Goal: Task Accomplishment & Management: Use online tool/utility

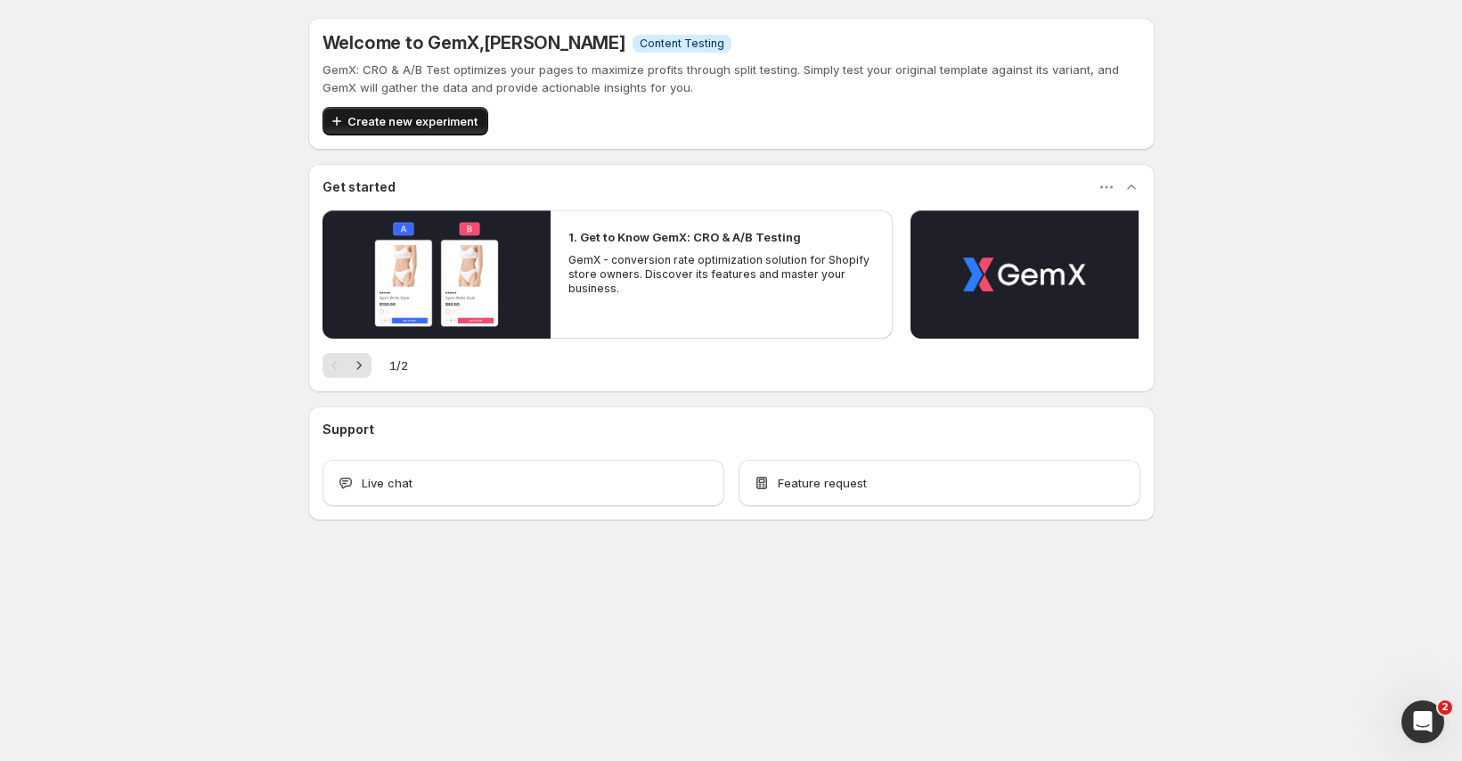
click at [385, 128] on span "Create new experiment" at bounding box center [412, 121] width 130 height 18
click at [1431, 706] on div "Open Intercom Messenger" at bounding box center [1419, 718] width 59 height 59
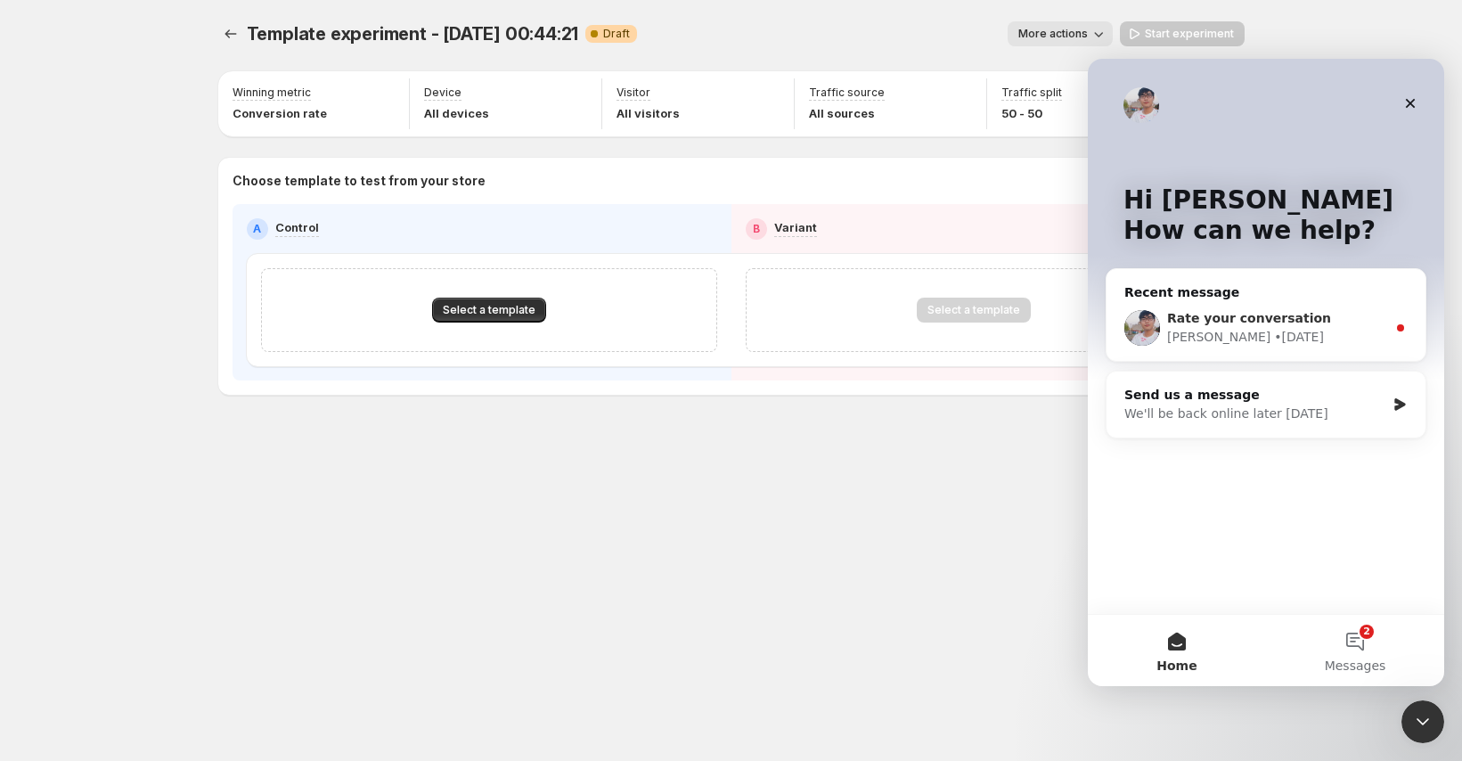
click at [1291, 322] on span "Rate your conversation" at bounding box center [1249, 318] width 164 height 14
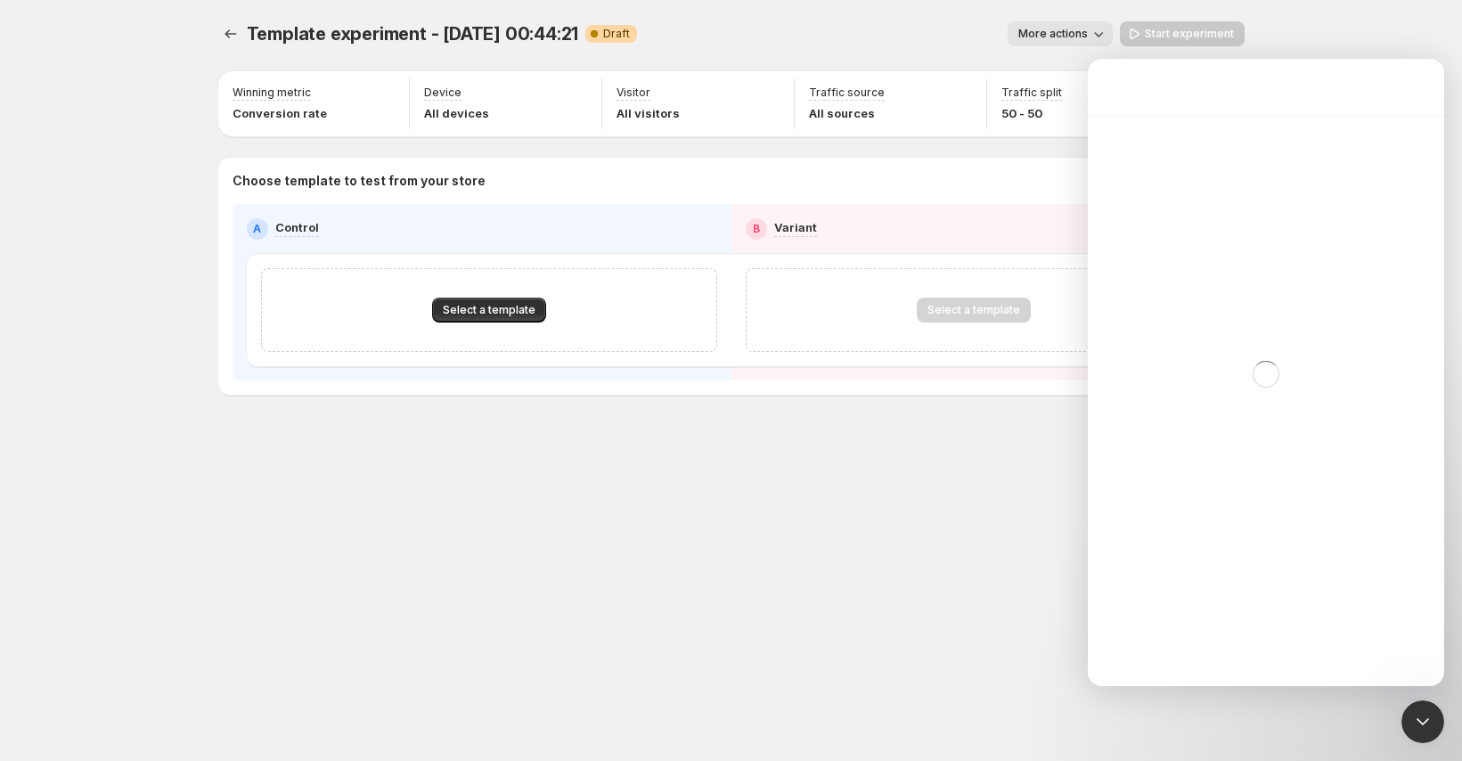
scroll to position [200, 0]
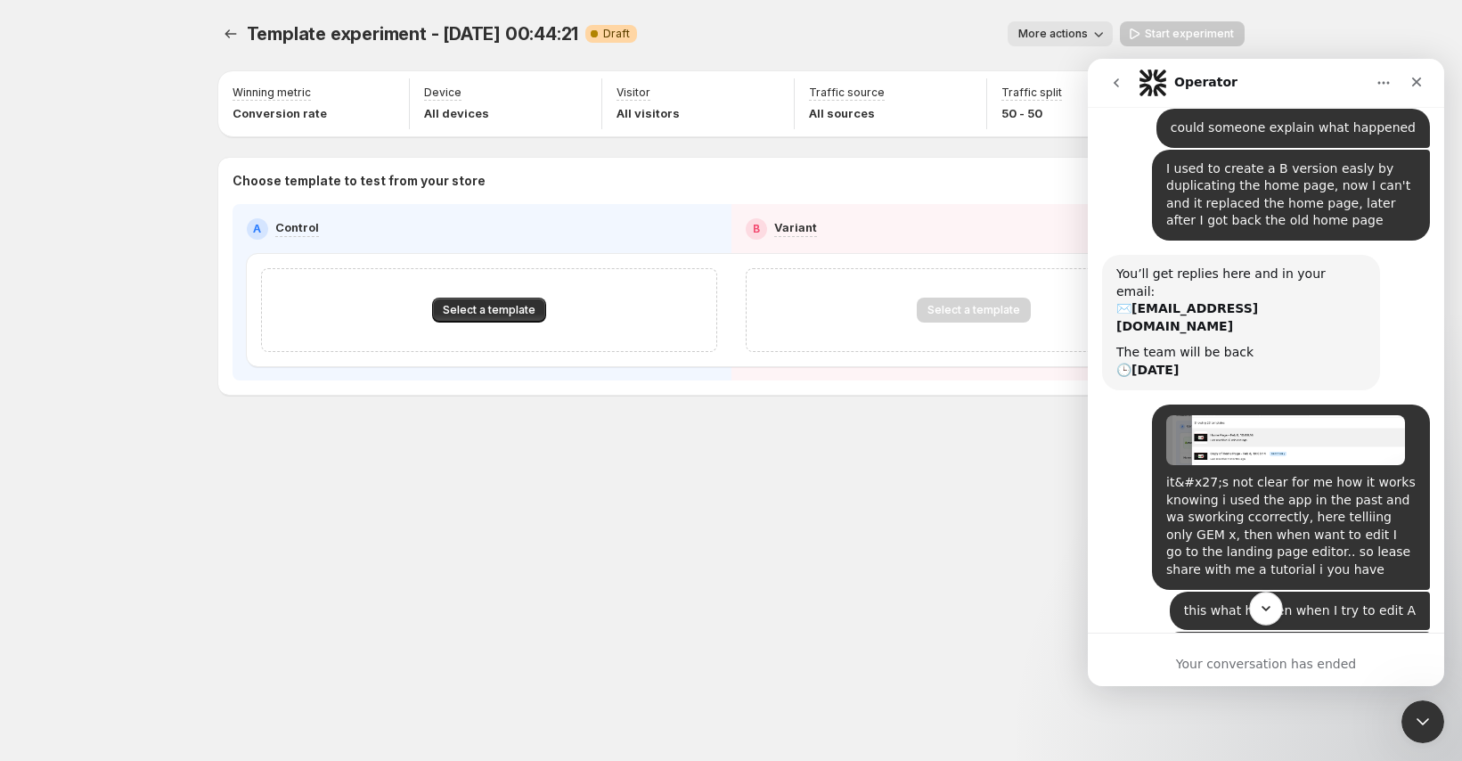
click at [1271, 593] on button "Scroll to bottom" at bounding box center [1265, 607] width 33 height 33
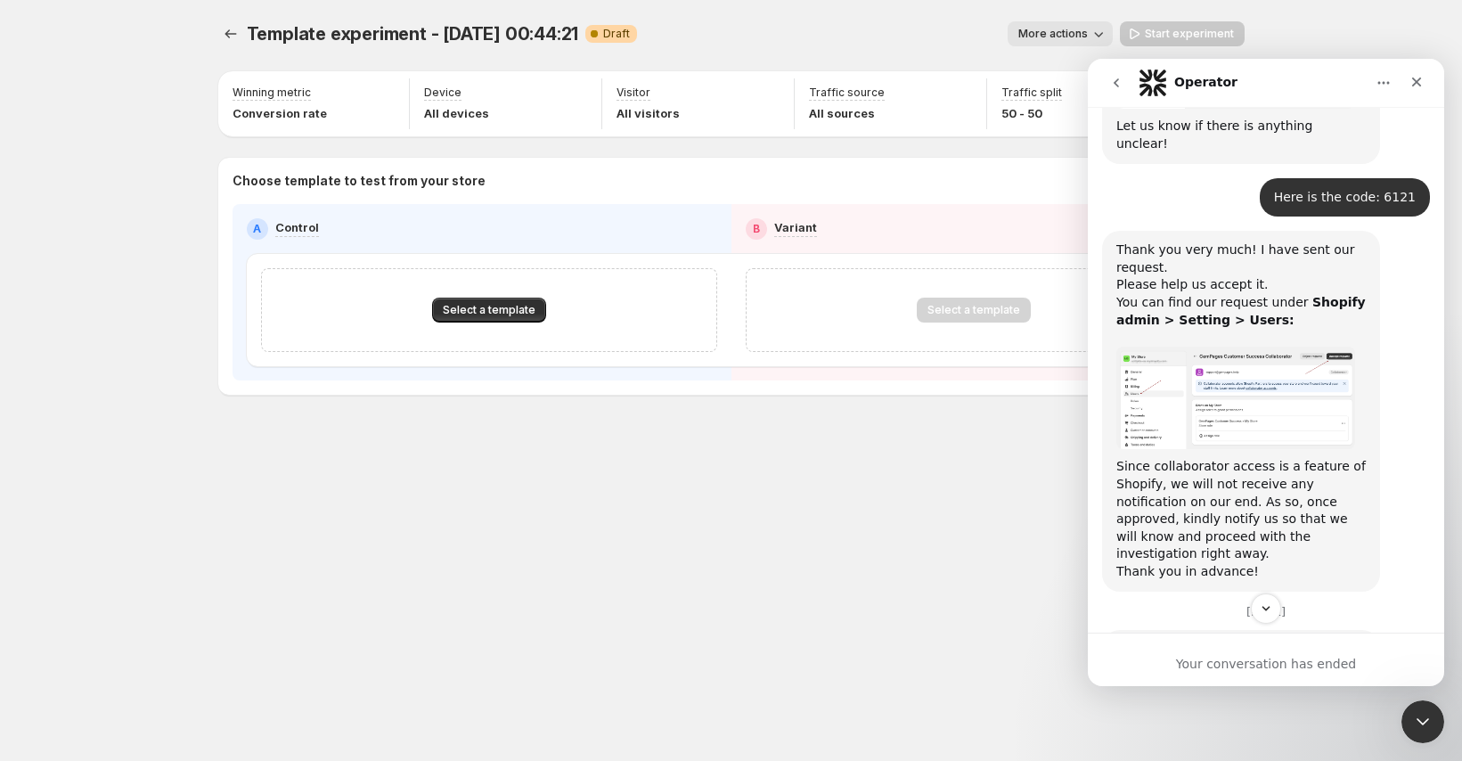
scroll to position [1399, 0]
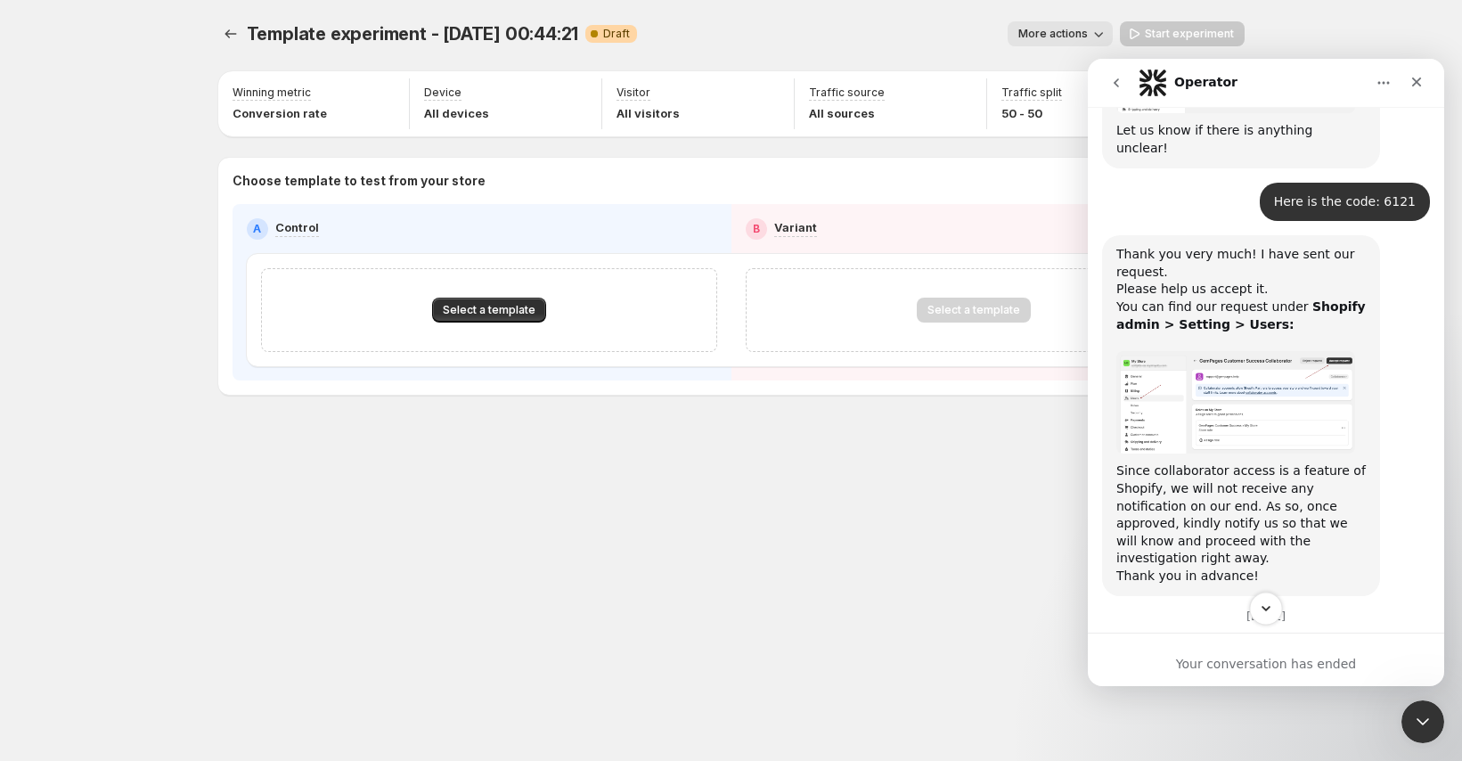
click at [1268, 604] on icon "Scroll to bottom" at bounding box center [1266, 608] width 16 height 16
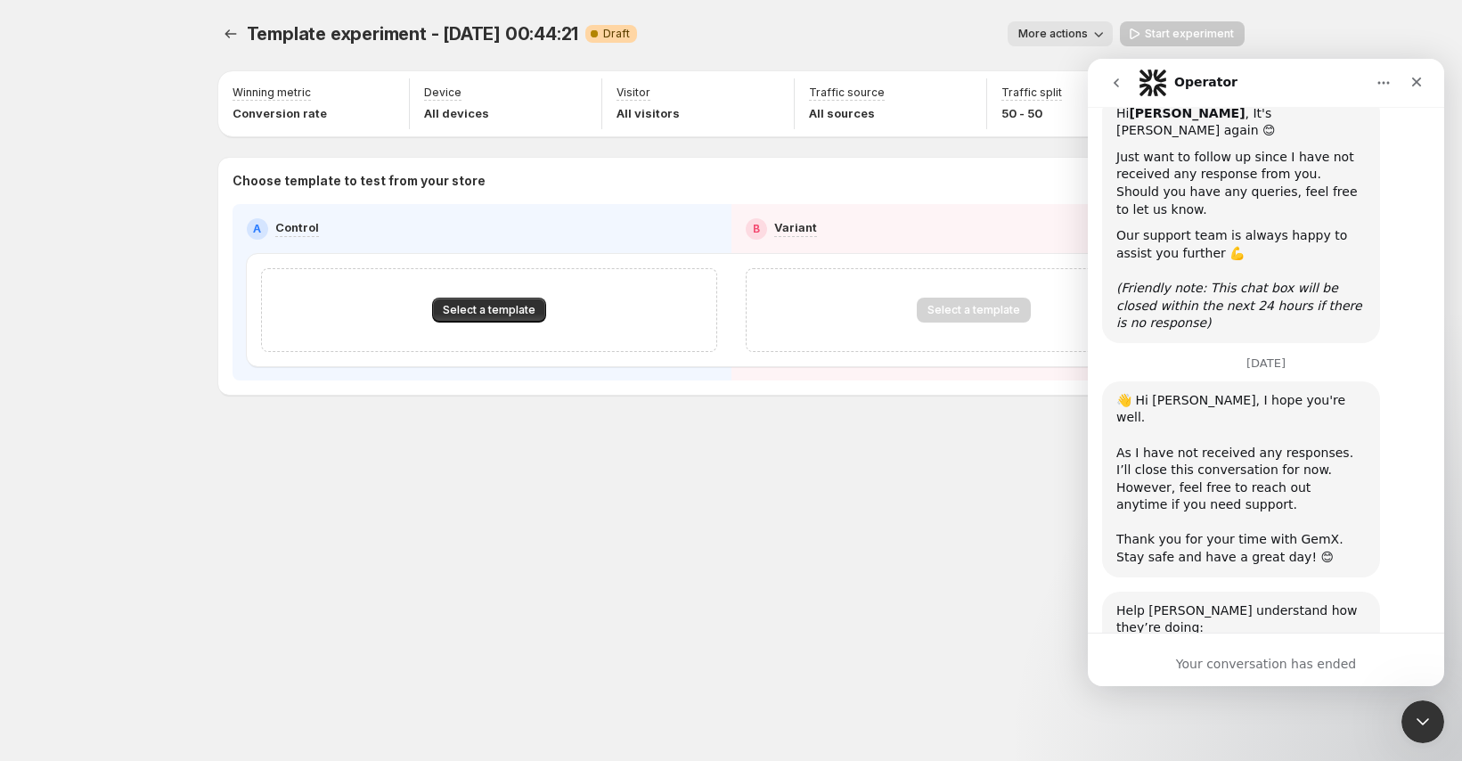
scroll to position [1942, 0]
click at [1205, 658] on div "Your conversation has ended" at bounding box center [1265, 664] width 356 height 19
click at [1409, 715] on icon "Close Intercom Messenger" at bounding box center [1419, 718] width 21 height 21
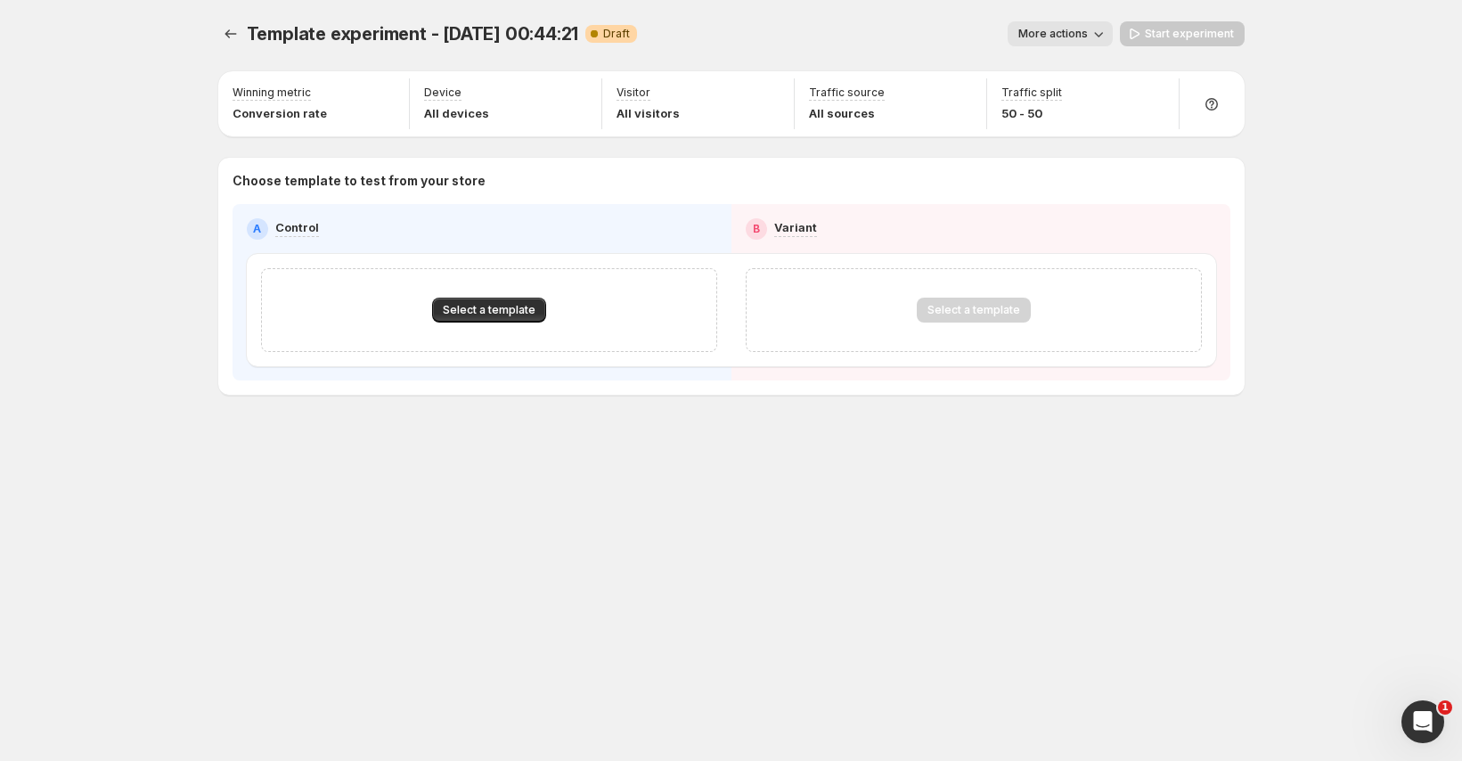
scroll to position [0, 0]
click at [1410, 722] on icon "Open Intercom Messenger" at bounding box center [1419, 718] width 29 height 29
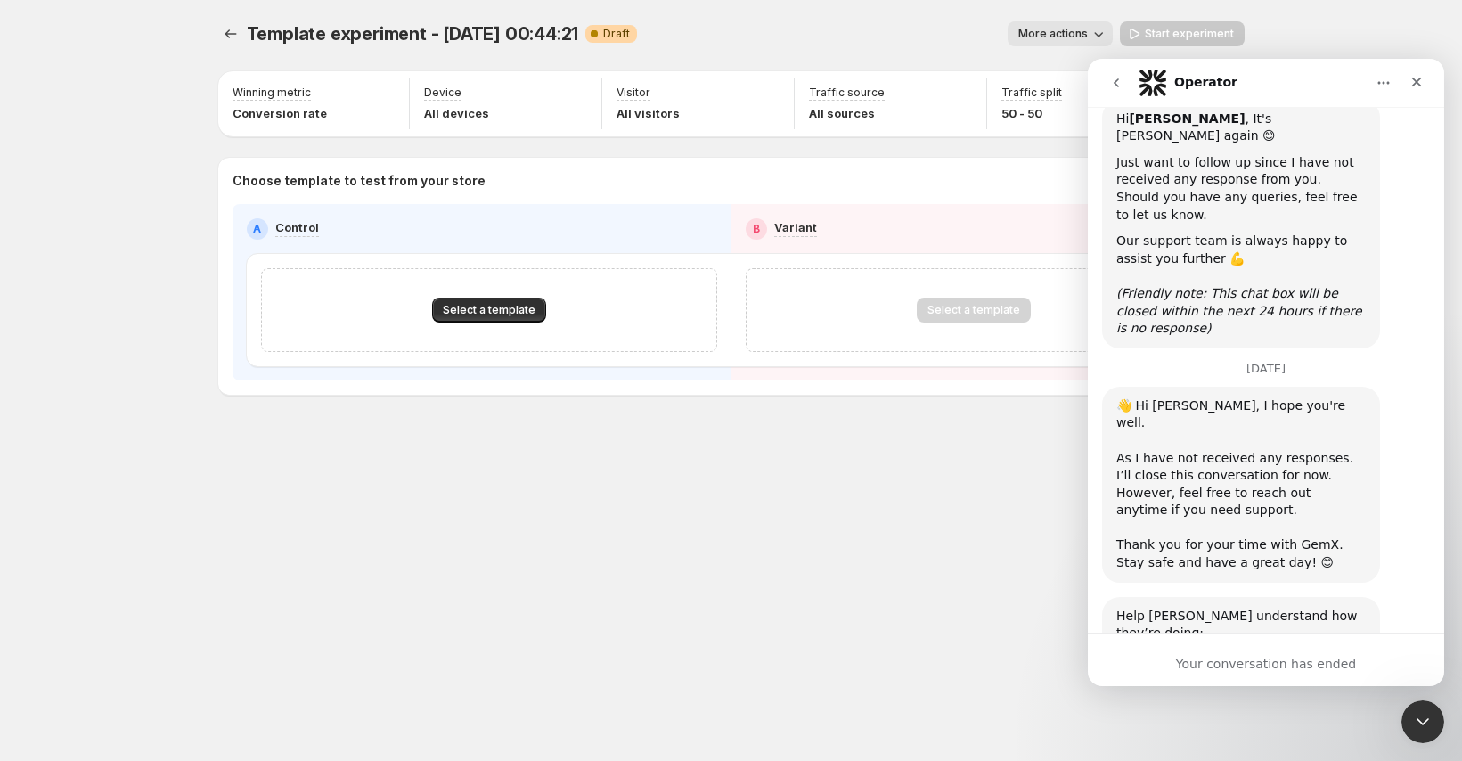
scroll to position [1942, 0]
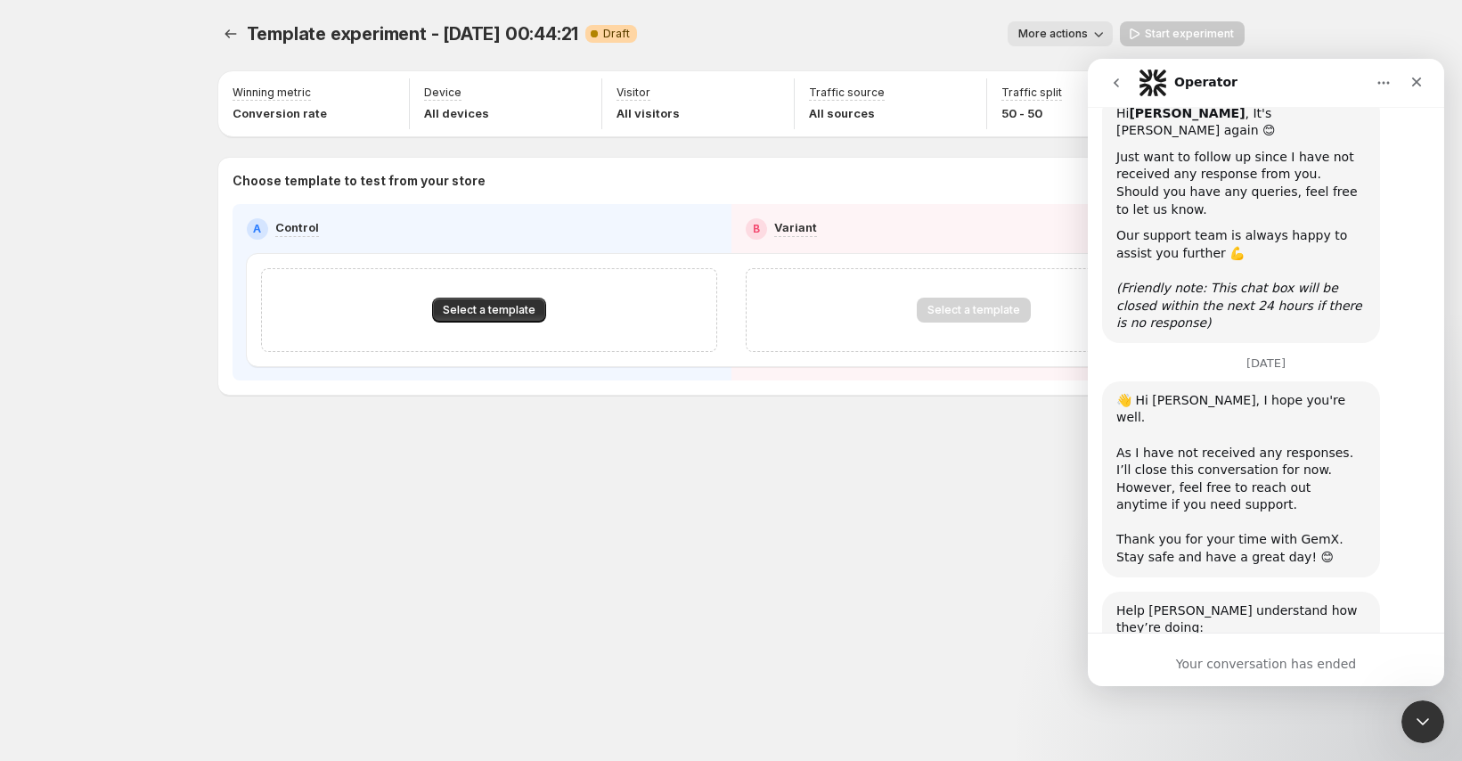
click at [1124, 85] on button "go back" at bounding box center [1116, 83] width 34 height 34
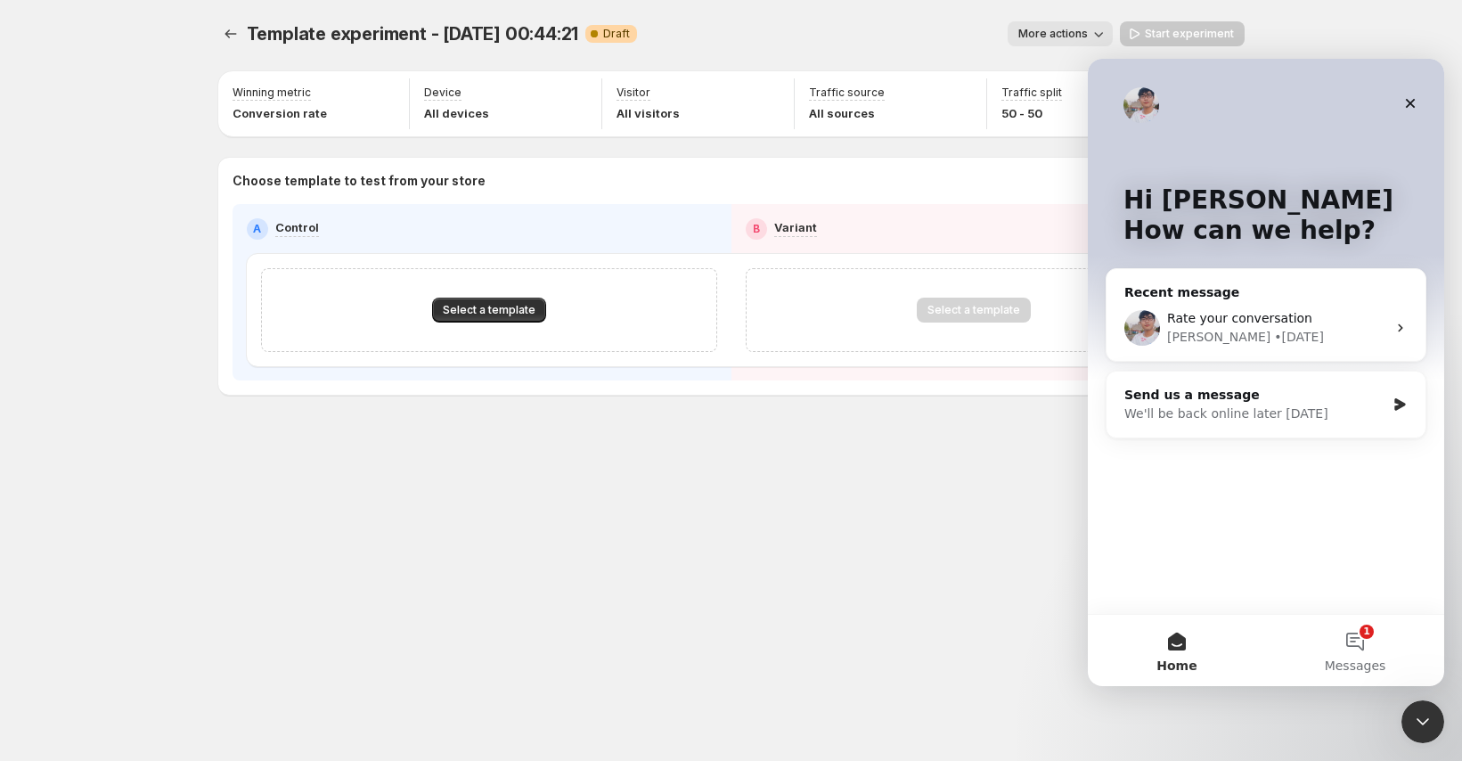
scroll to position [0, 0]
click at [1208, 410] on div "We'll be back online later [DATE]" at bounding box center [1254, 413] width 261 height 19
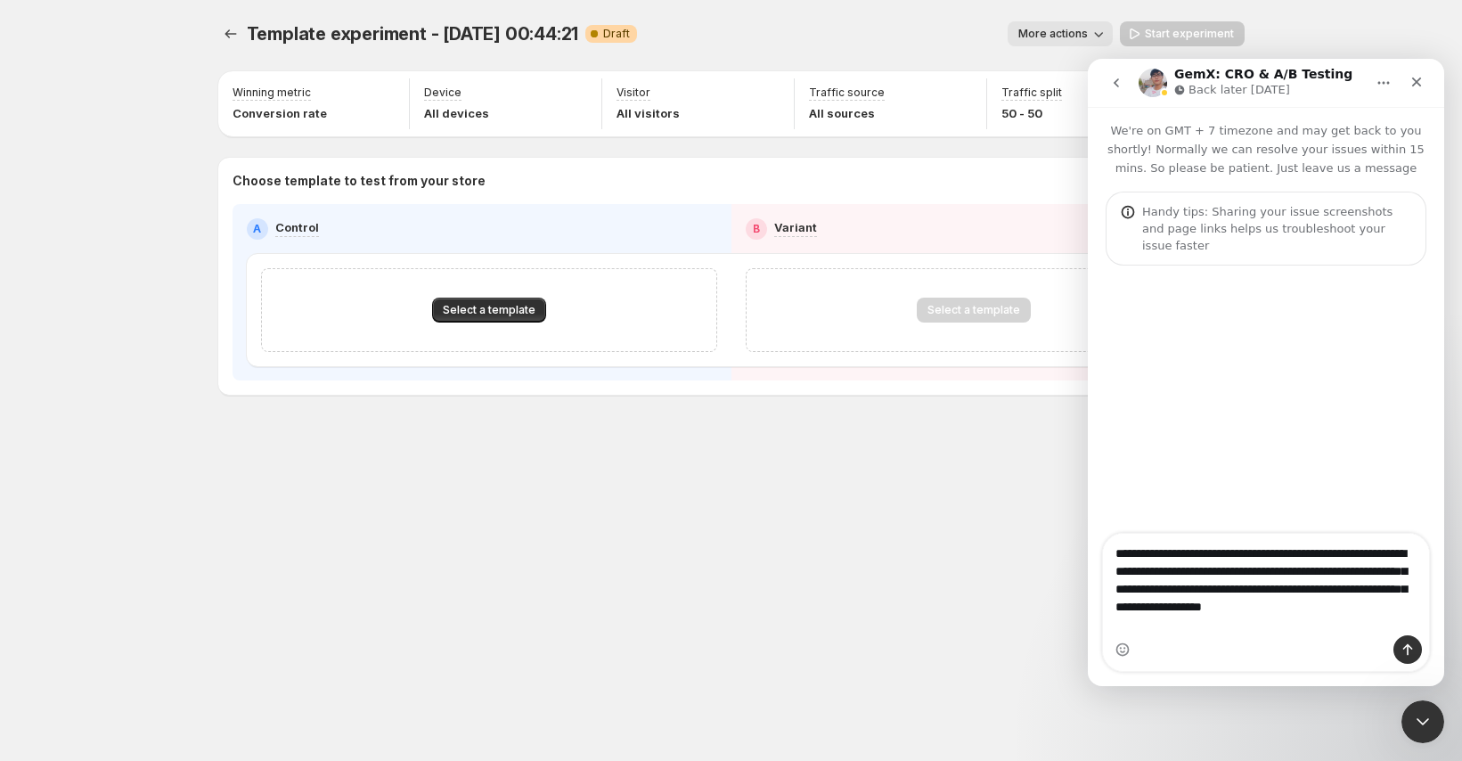
type textarea "**********"
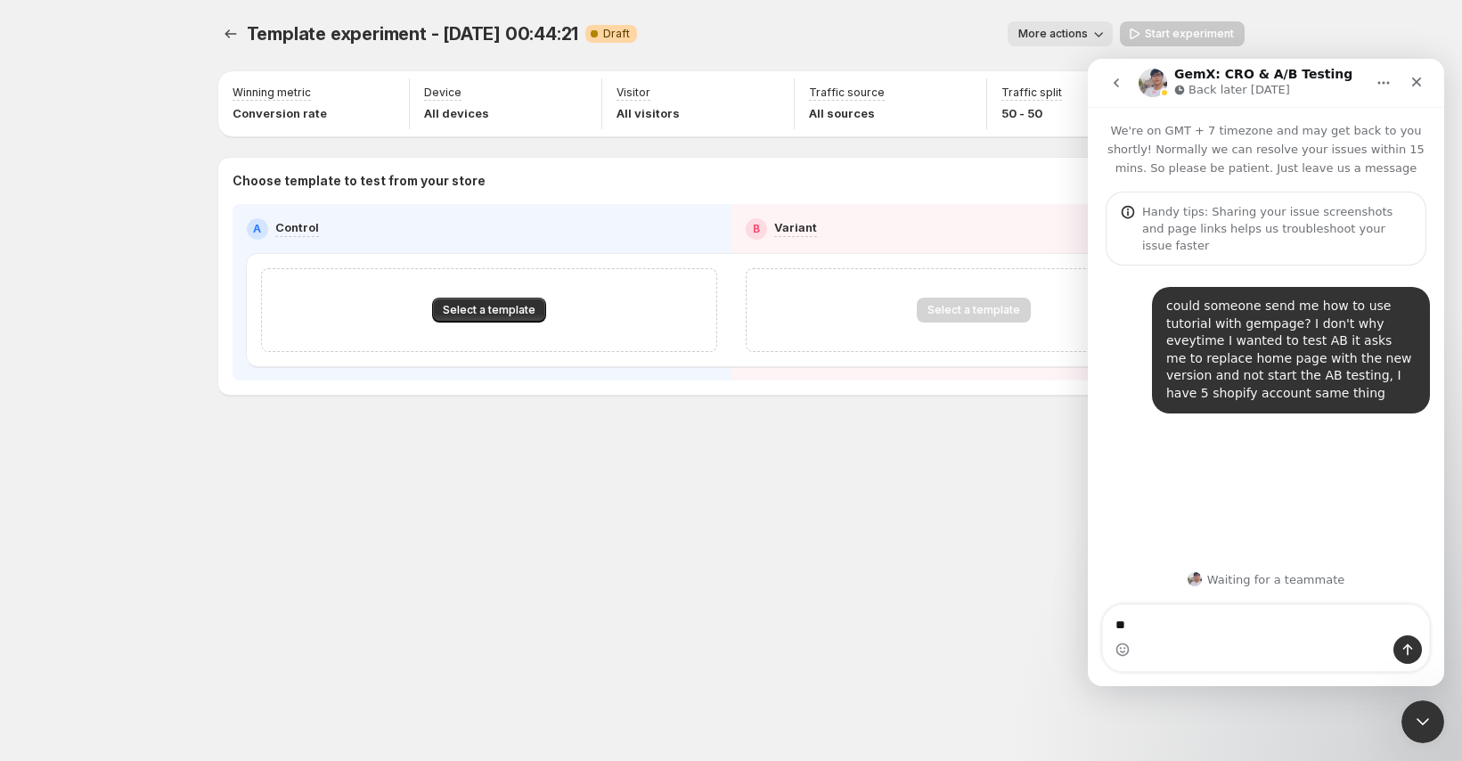
type textarea "*"
type textarea "**********"
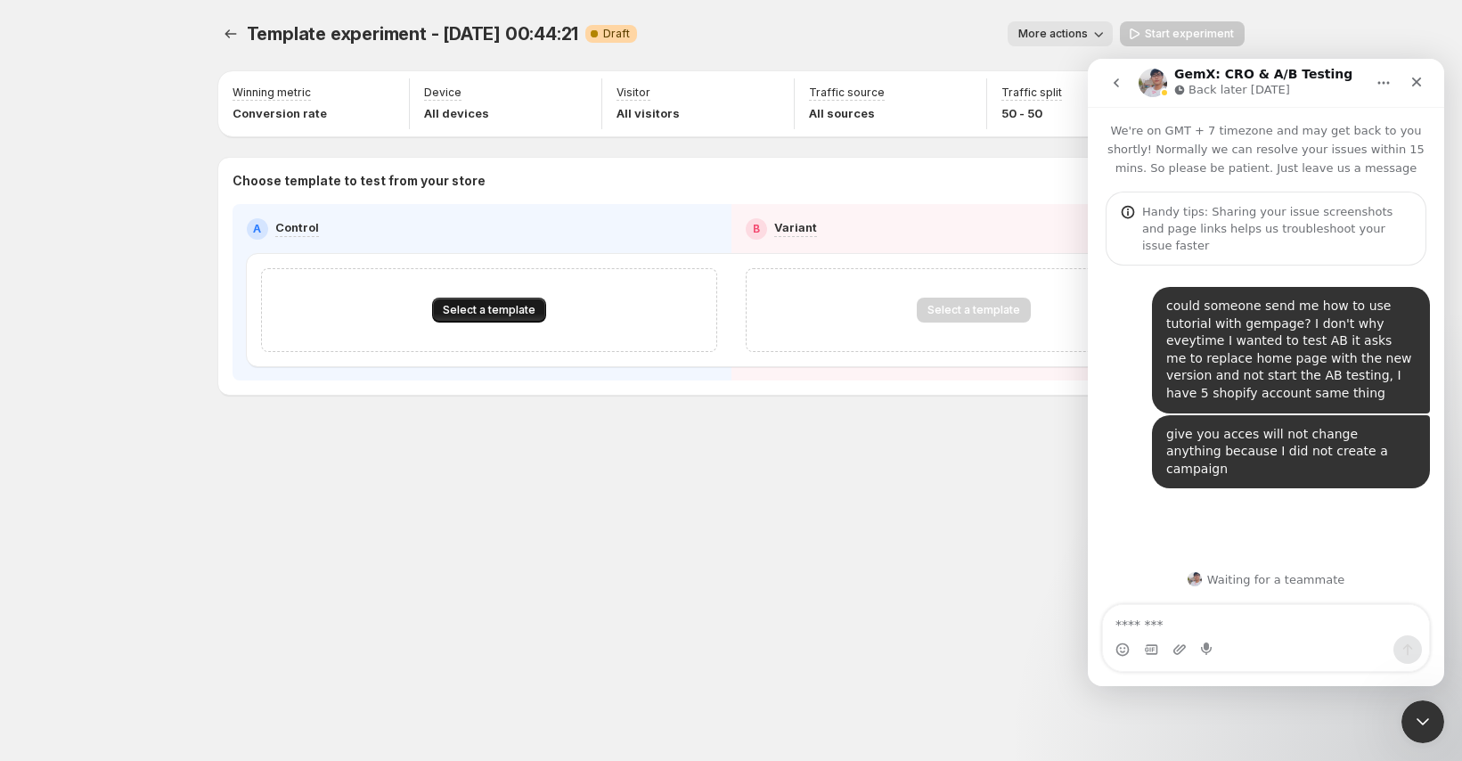
click at [519, 297] on button "Select a template" at bounding box center [489, 309] width 114 height 25
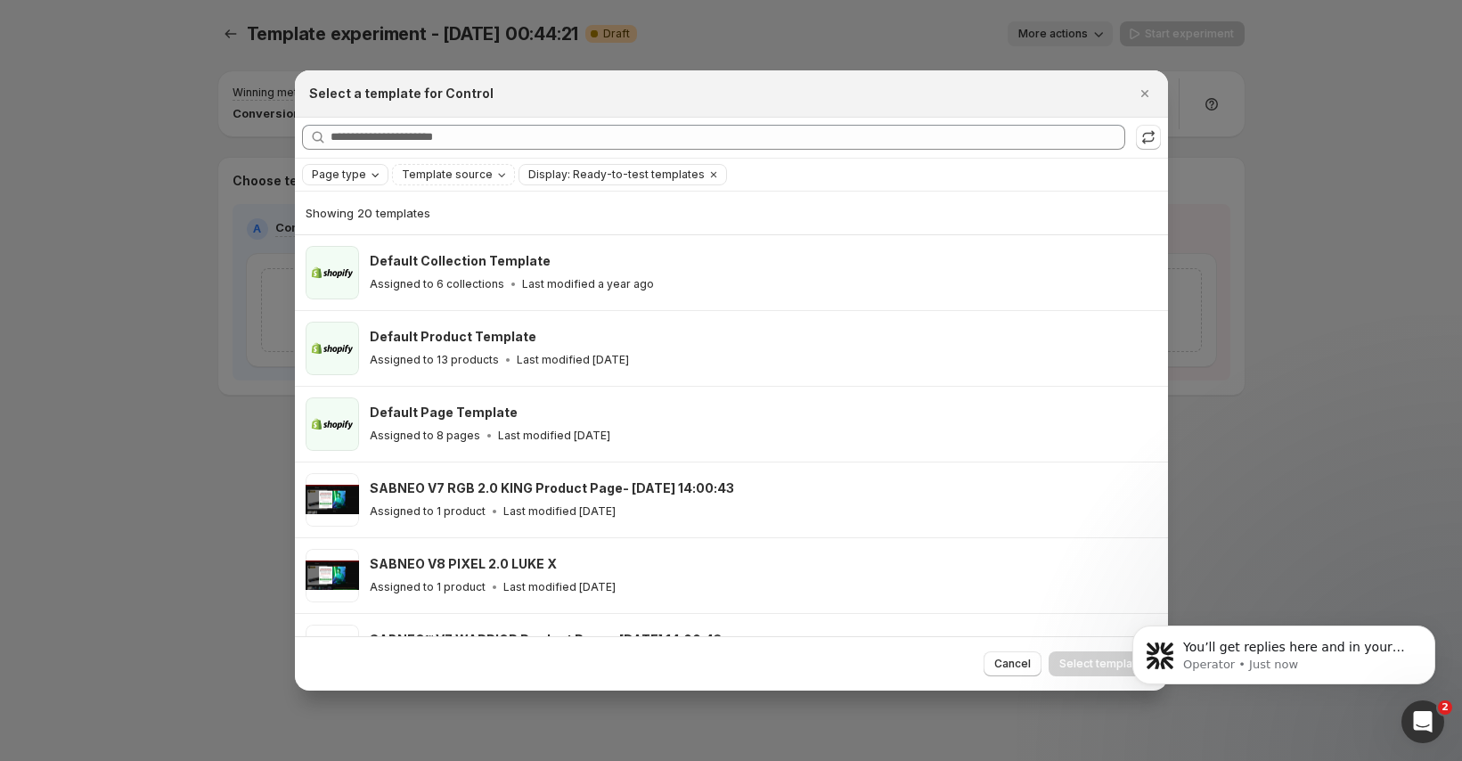
click at [372, 180] on icon "Page type" at bounding box center [375, 174] width 14 height 14
click at [365, 224] on span "Home page" at bounding box center [368, 230] width 64 height 14
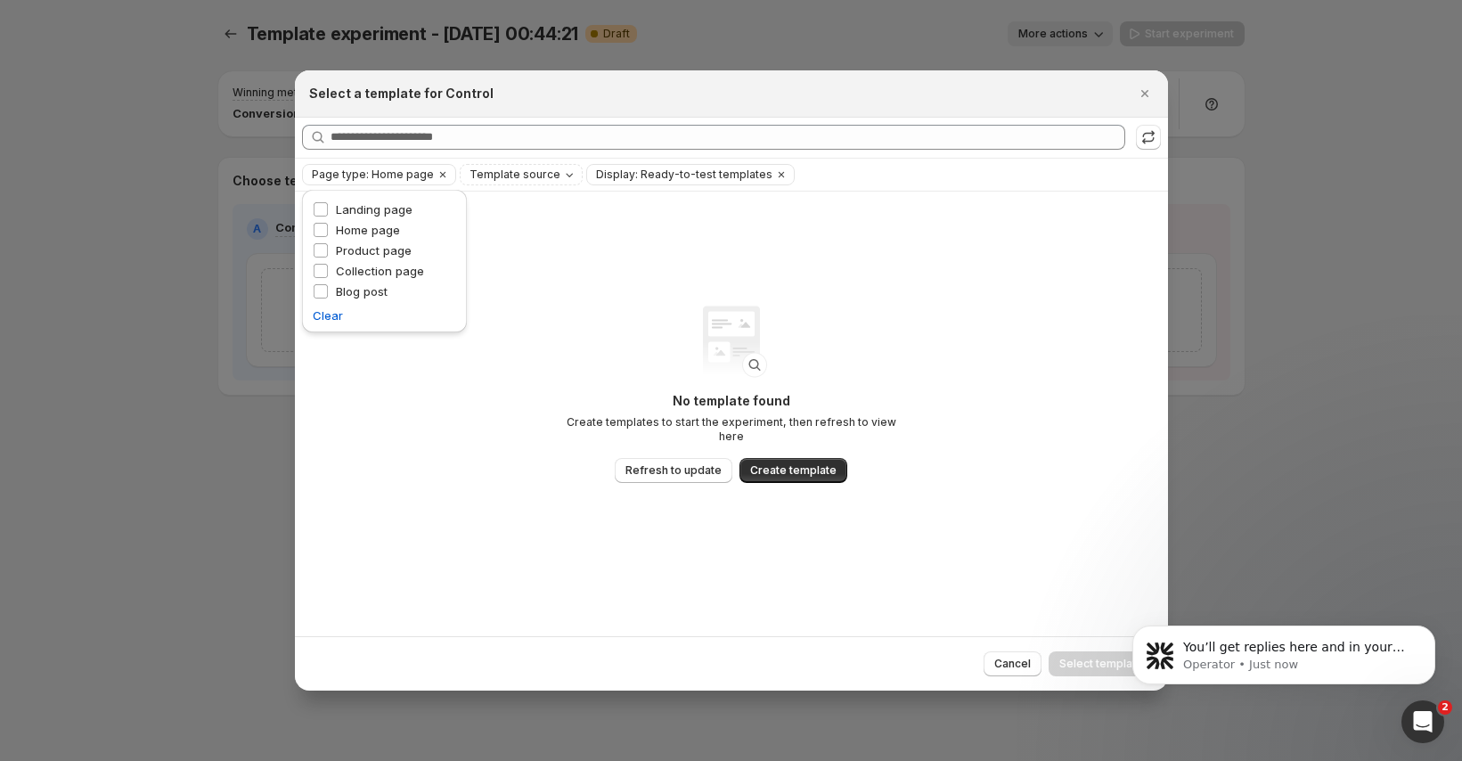
click at [777, 357] on div ":rf:" at bounding box center [730, 341] width 129 height 129
click at [1141, 94] on icon "Close" at bounding box center [1143, 93] width 7 height 7
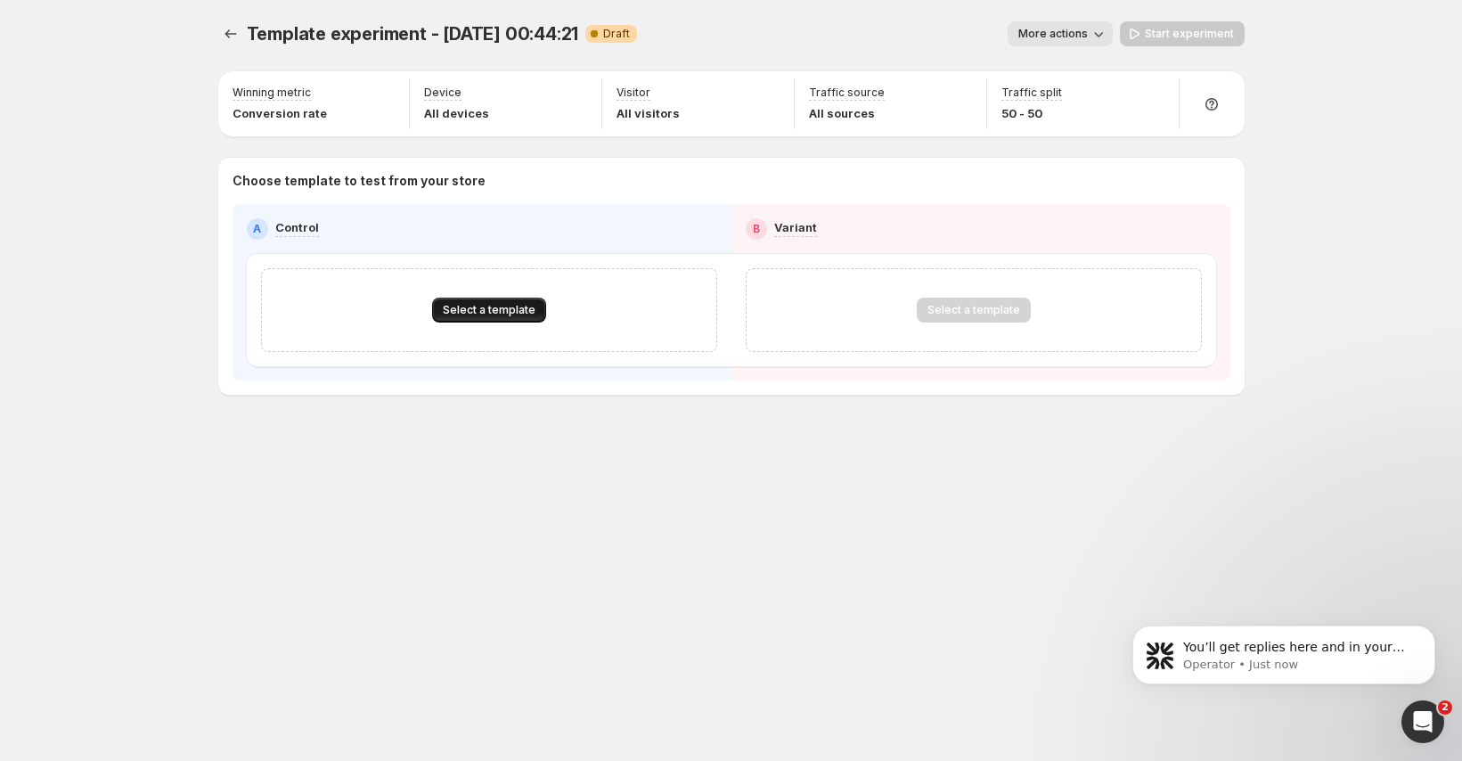
click at [486, 314] on span "Select a template" at bounding box center [489, 310] width 93 height 14
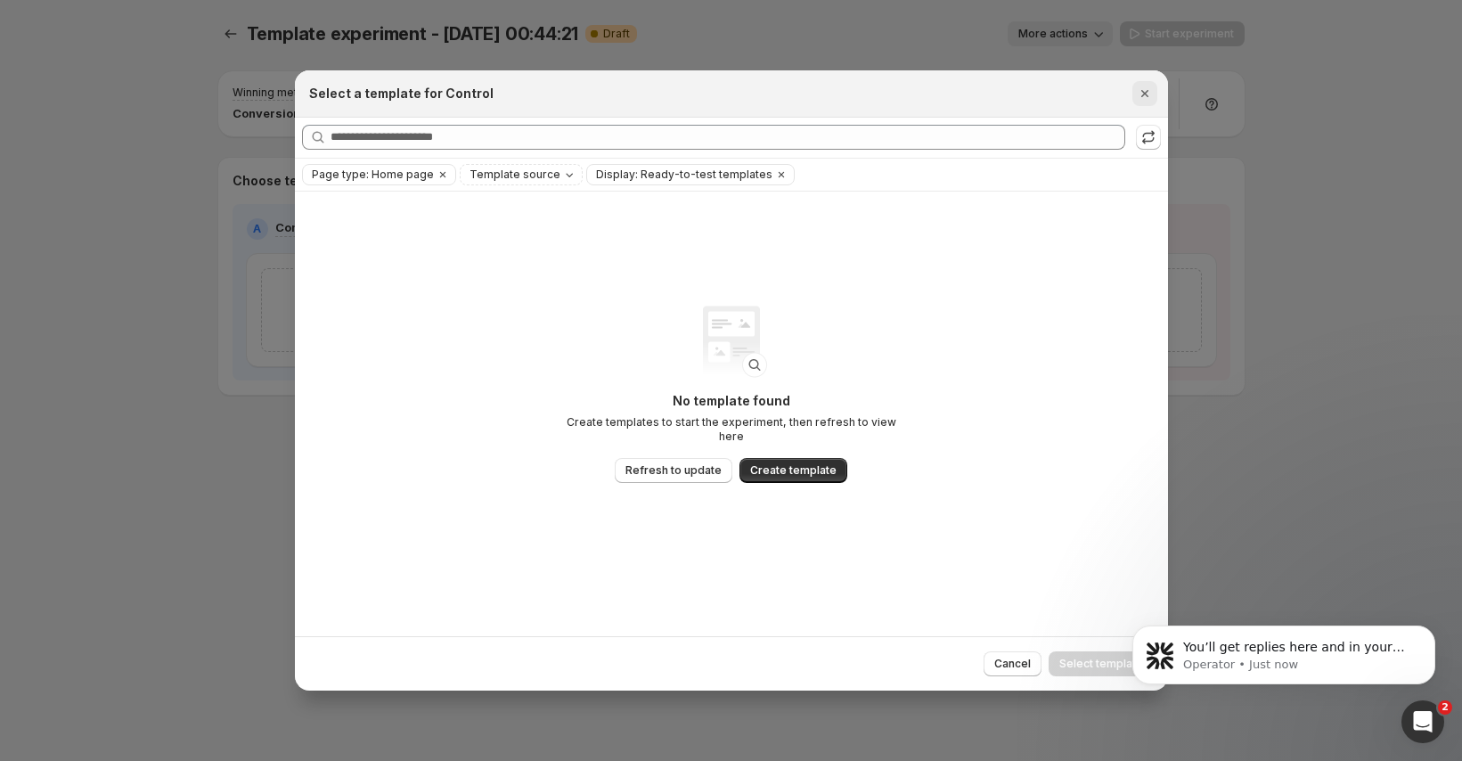
click at [1152, 94] on icon "Close" at bounding box center [1145, 94] width 18 height 18
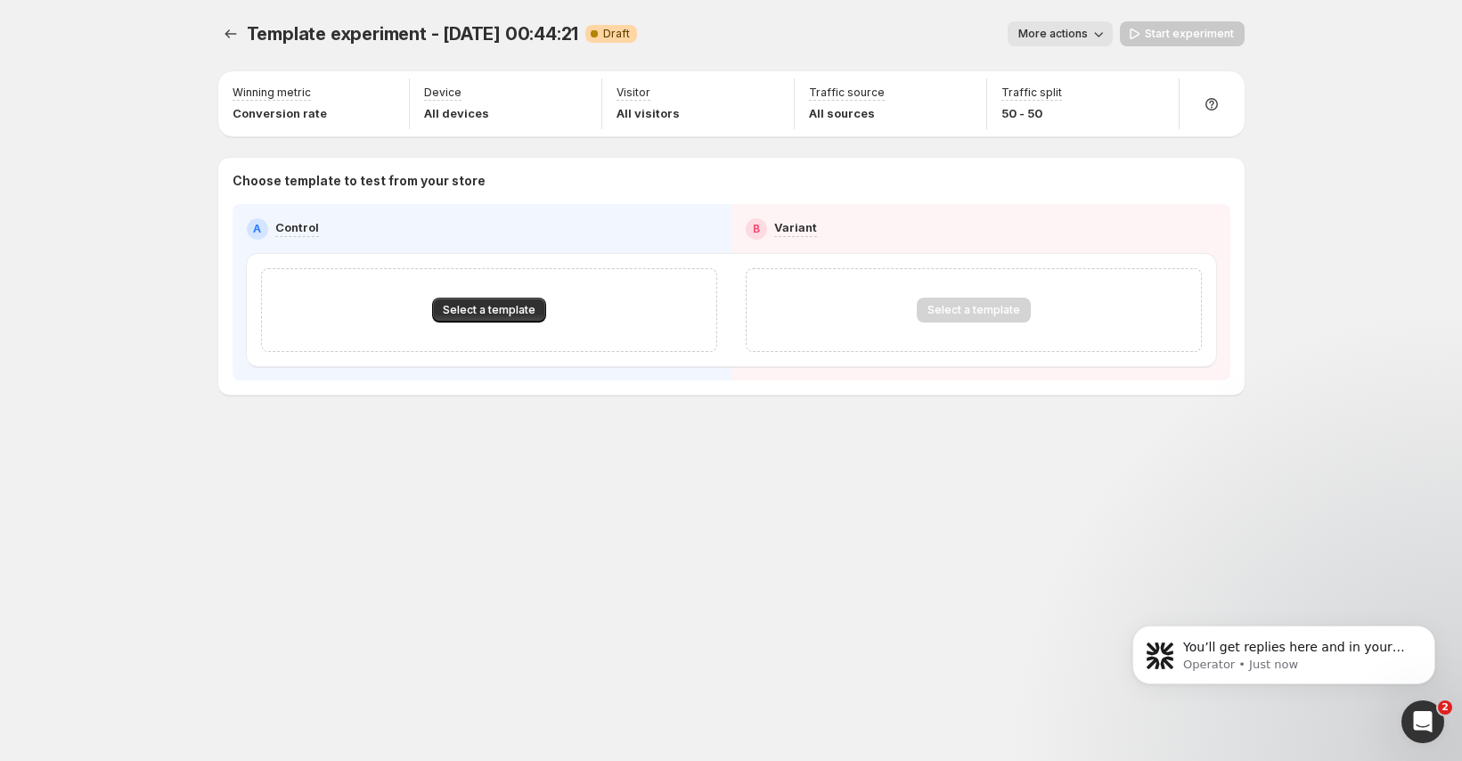
click at [380, 375] on div "A Control B Variant Select a template Select a template" at bounding box center [731, 292] width 998 height 176
click at [485, 317] on button "Select a template" at bounding box center [489, 309] width 114 height 25
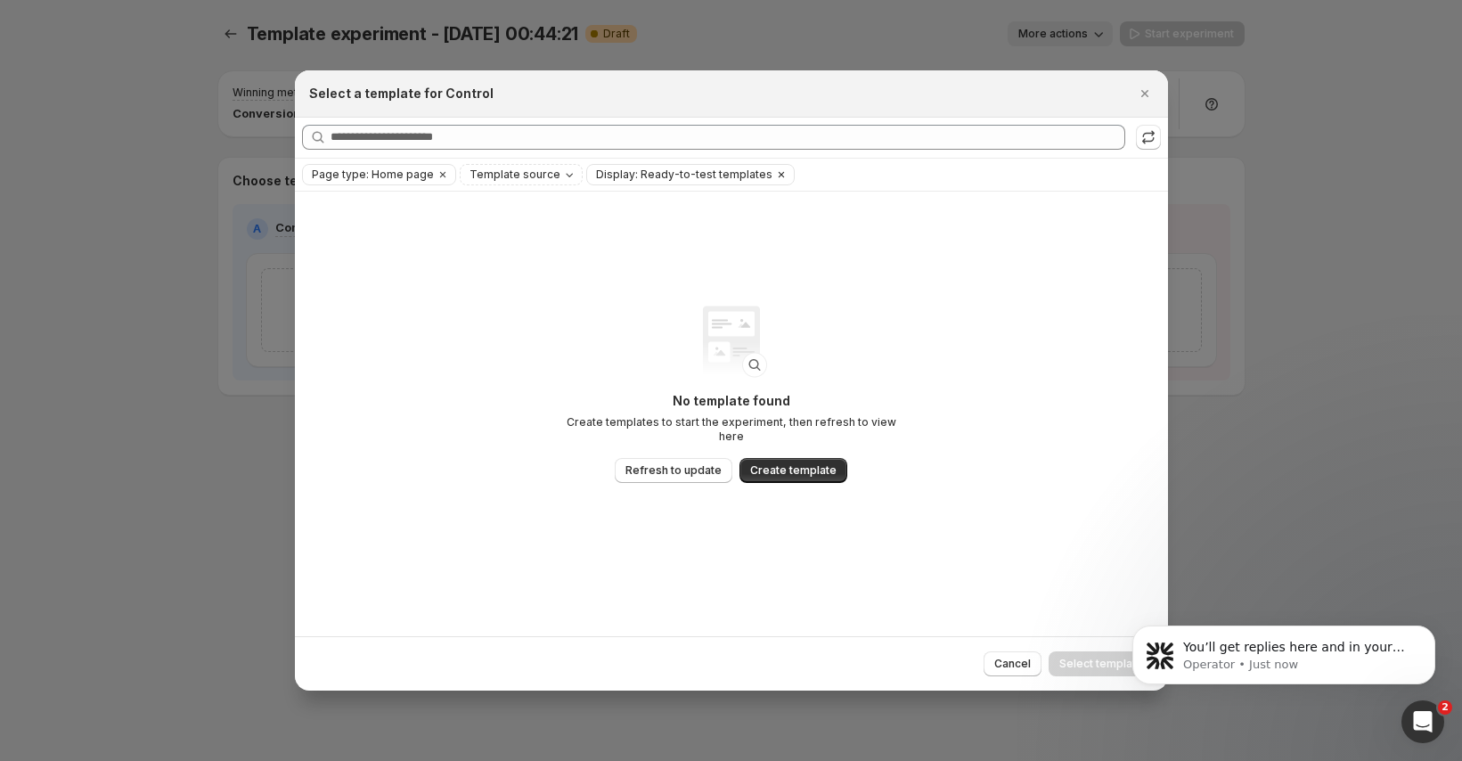
click at [774, 175] on icon "Clear" at bounding box center [781, 174] width 14 height 14
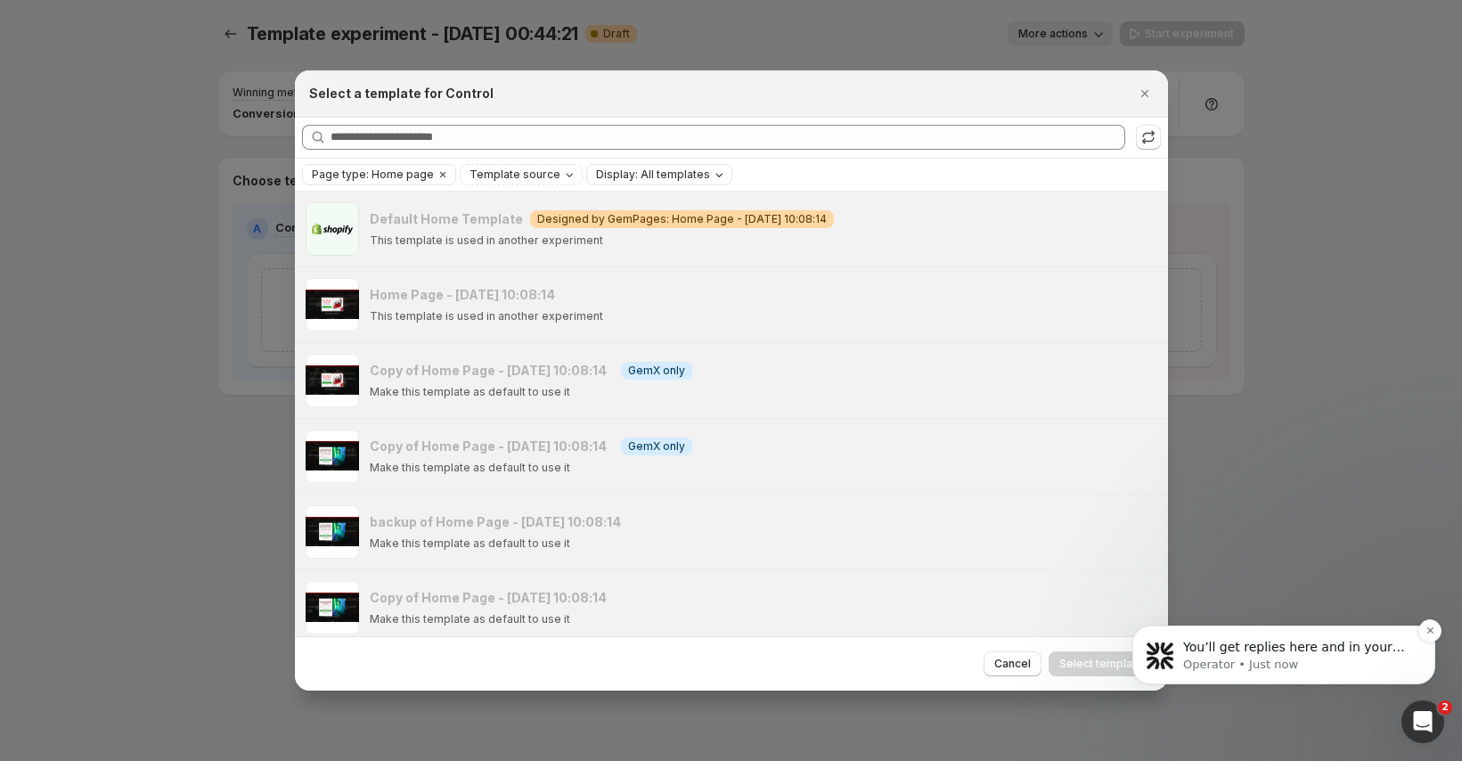
click at [1359, 643] on p "You’ll get replies here and in your email: ✉️ [EMAIL_ADDRESS][DOMAIN_NAME] The …" at bounding box center [1298, 648] width 230 height 18
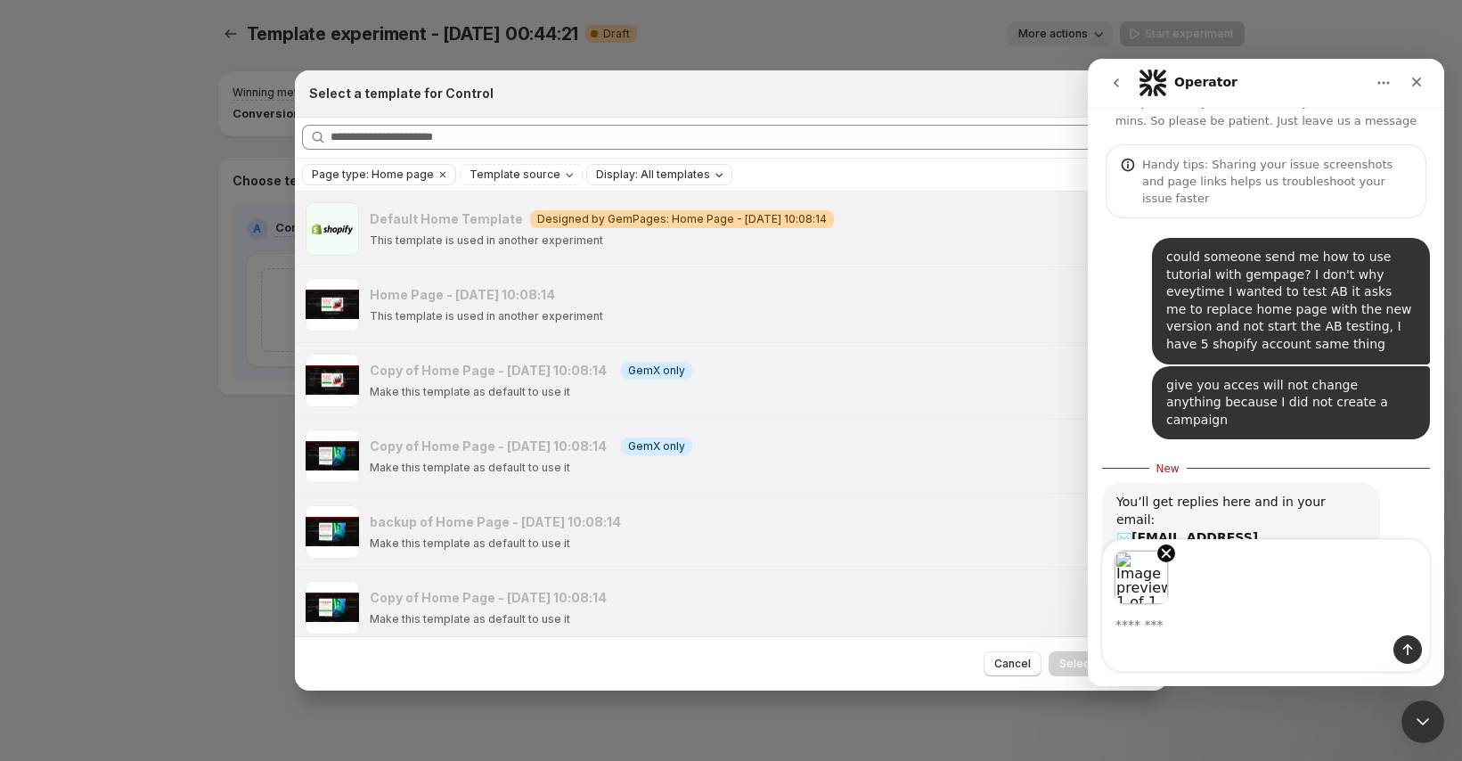
scroll to position [111, 0]
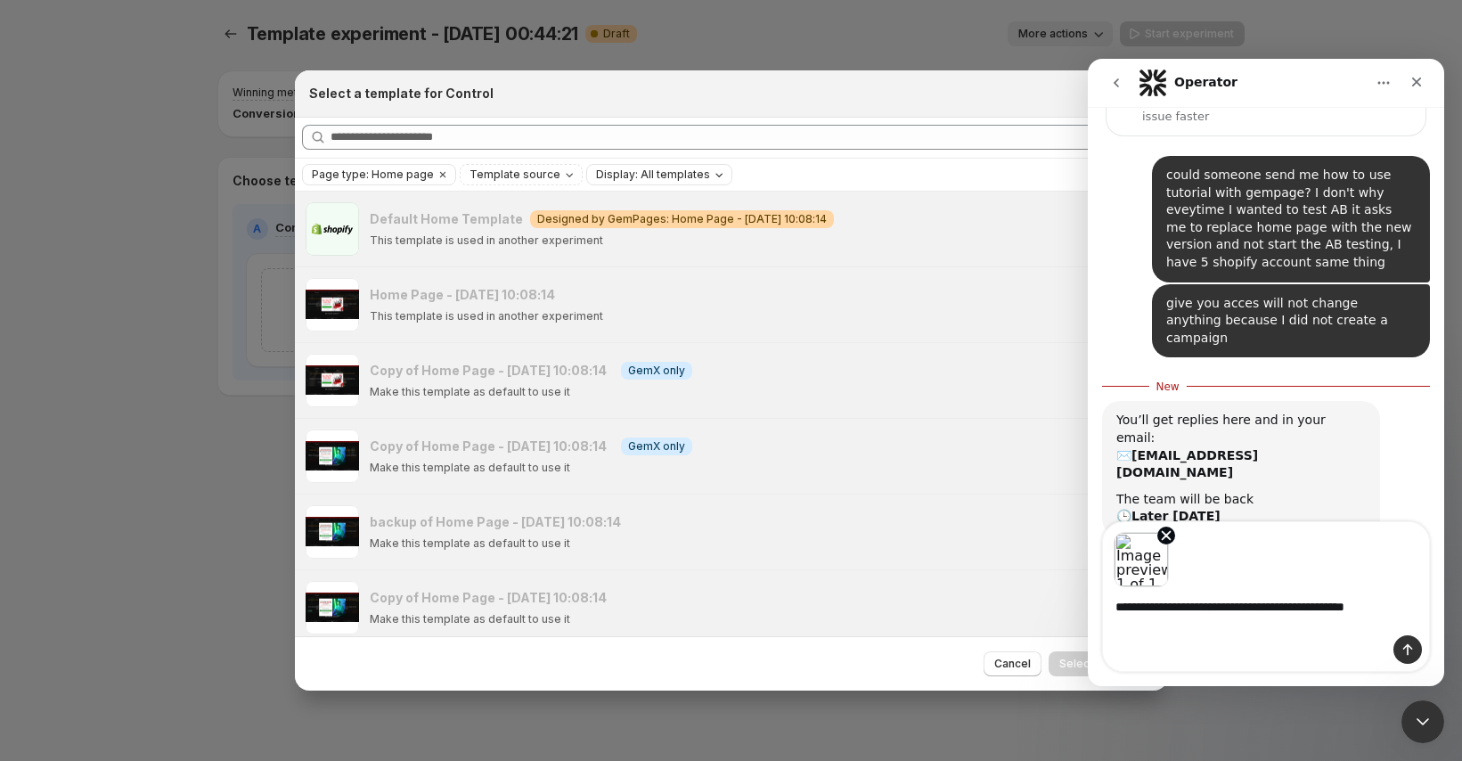
type textarea "**********"
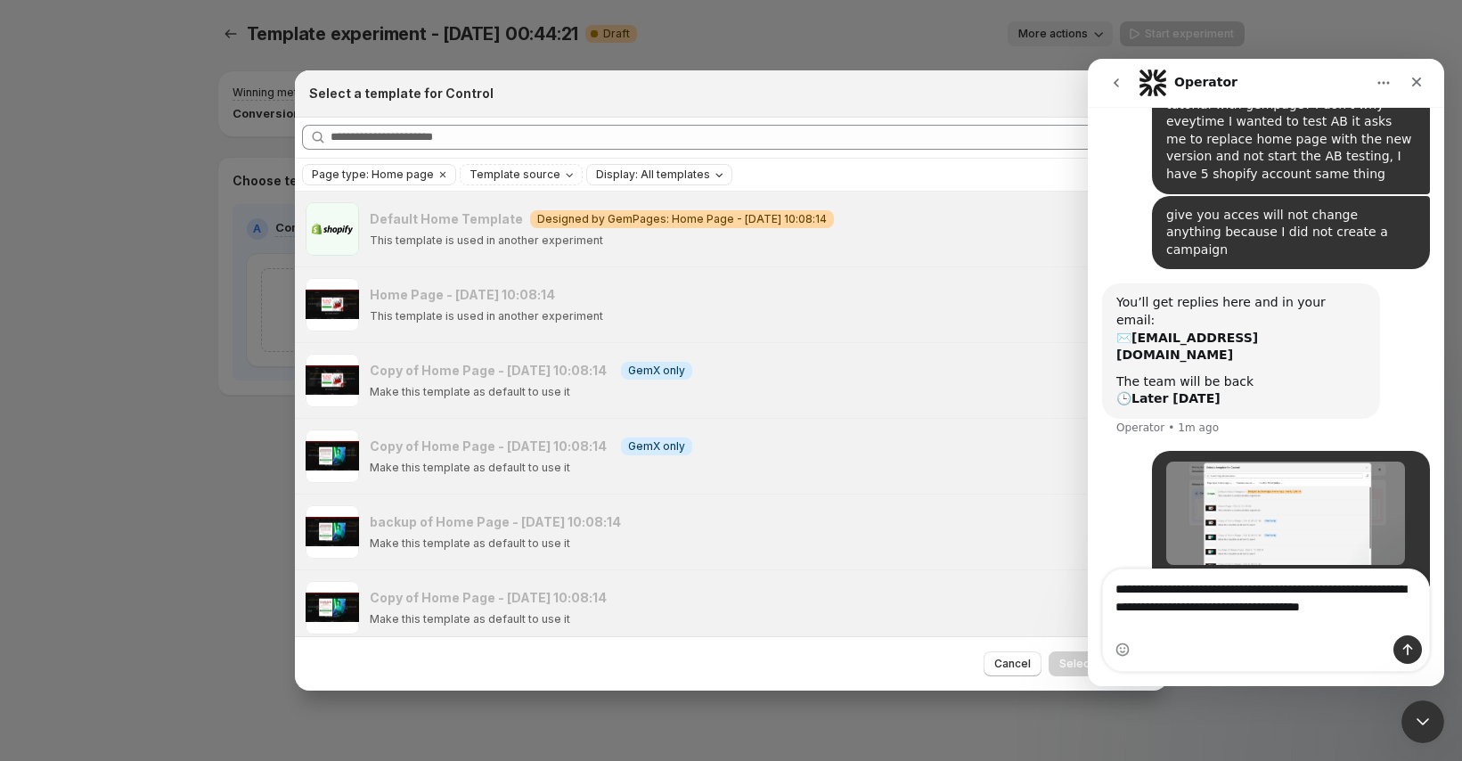
scroll to position [235, 0]
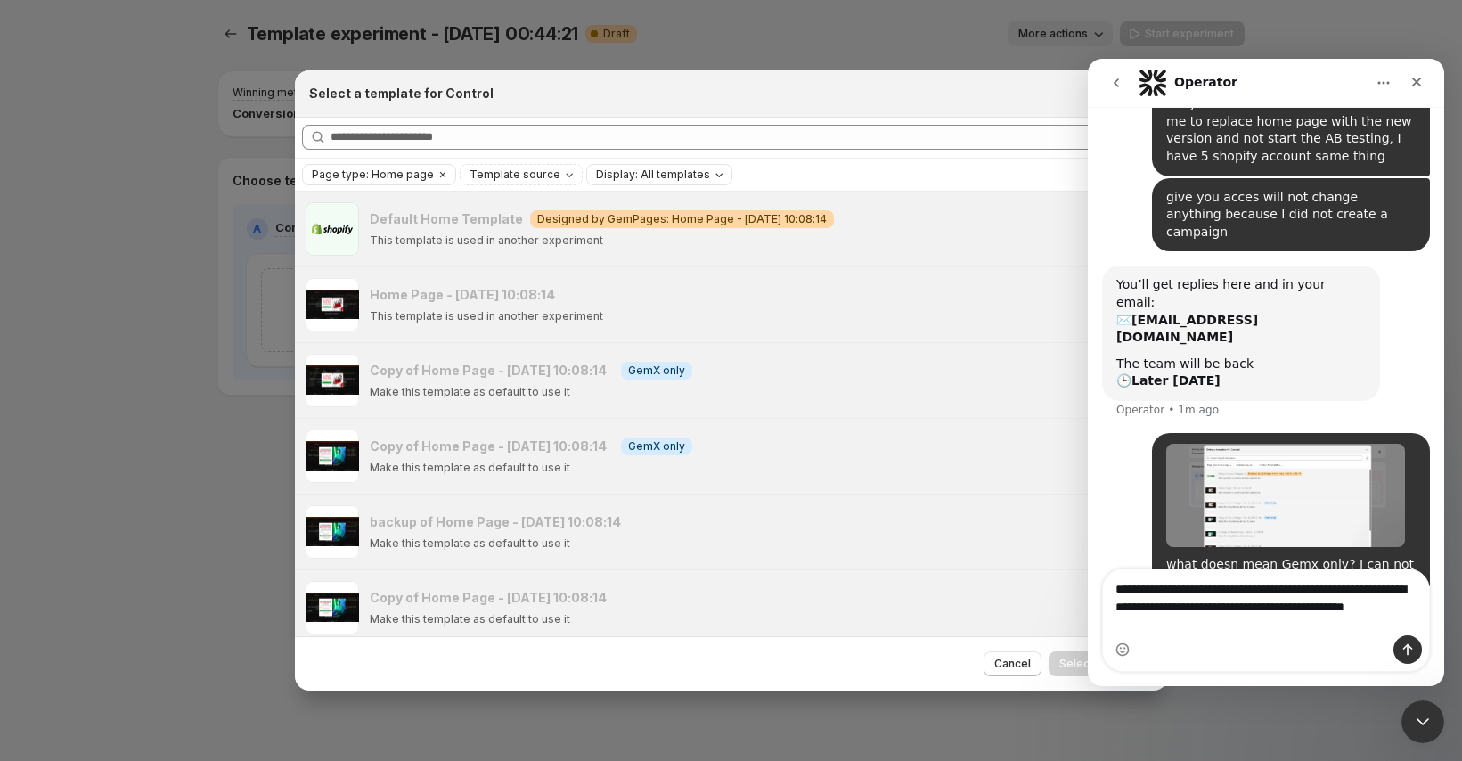
type textarea "**********"
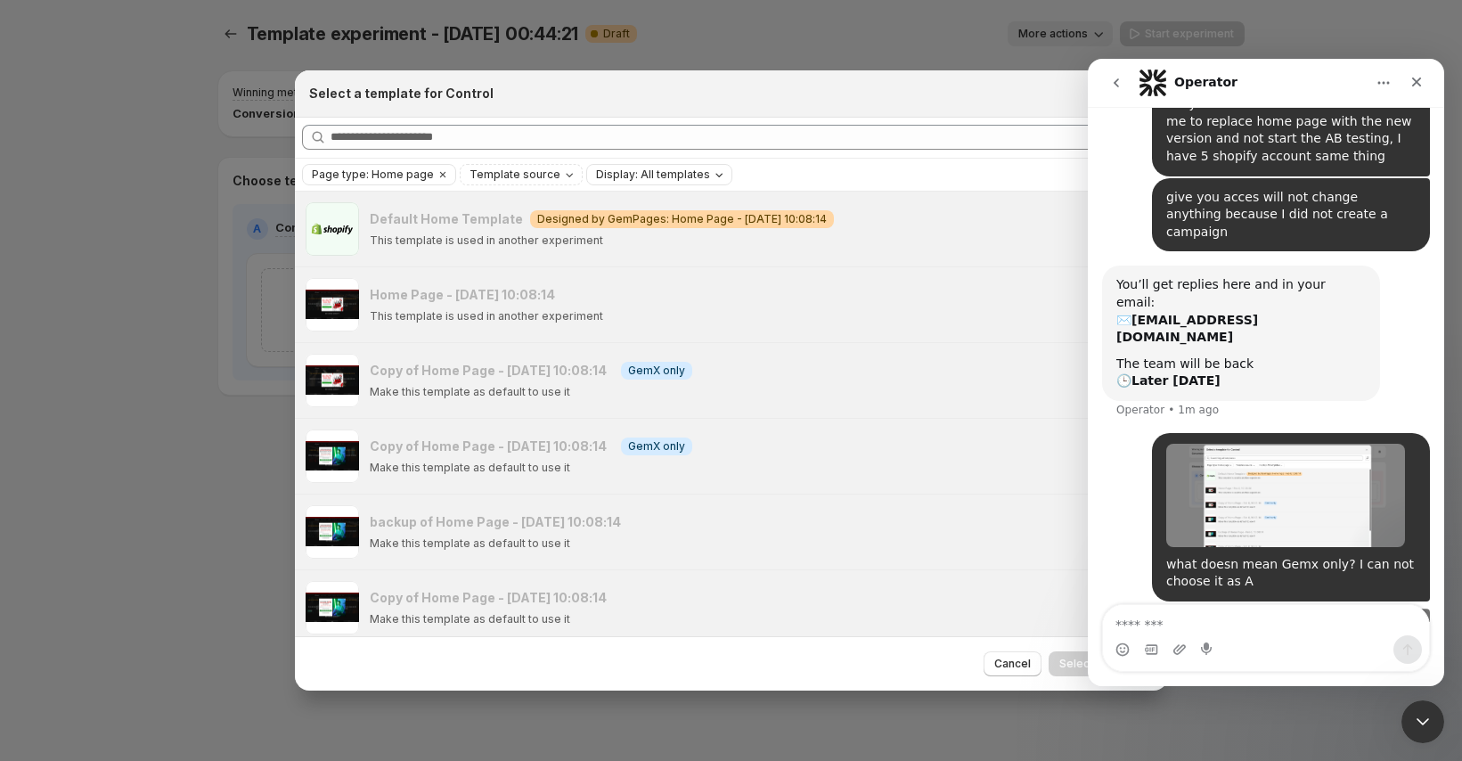
scroll to position [276, 0]
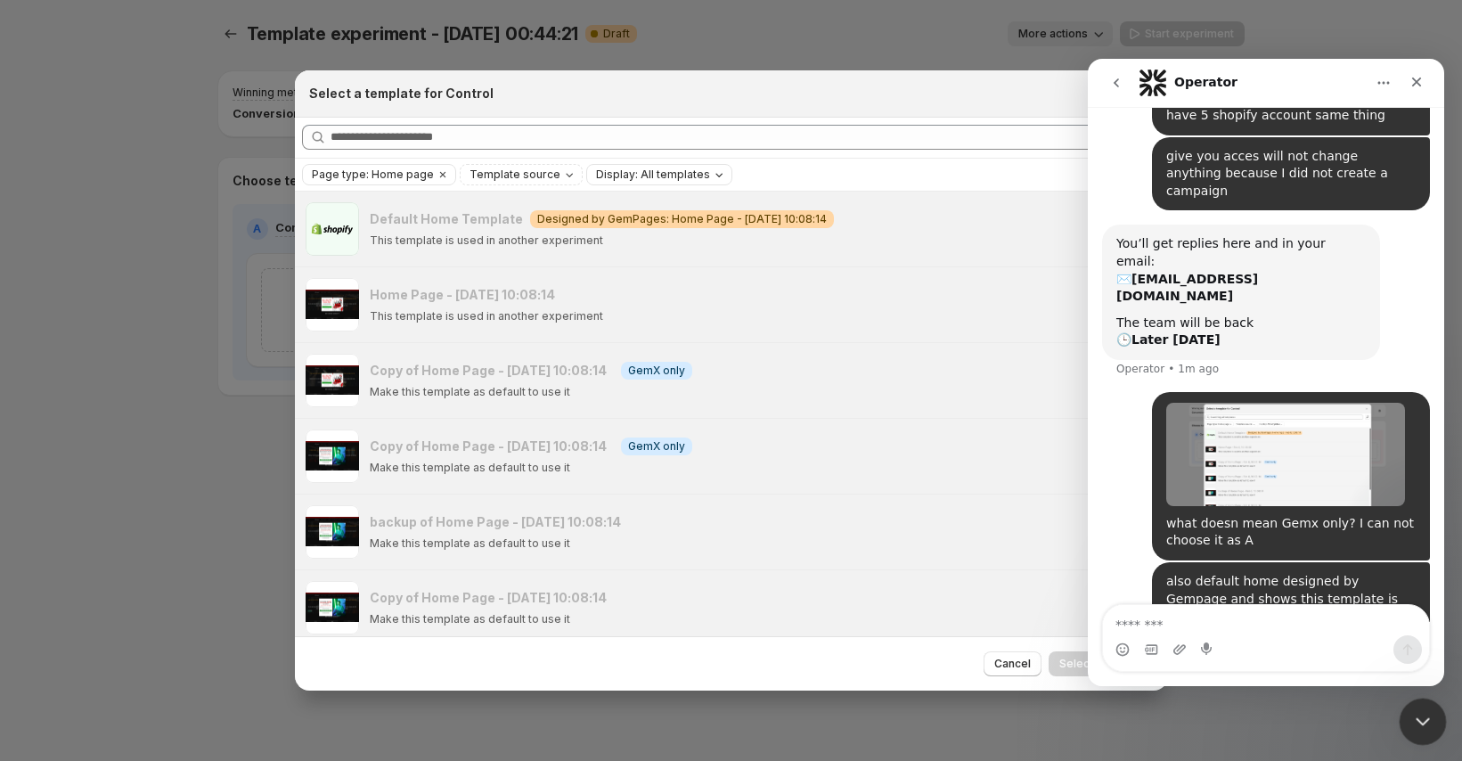
click at [1413, 699] on body "Template experiment - [DATE] 00:44:21. This page is ready Template experiment -…" at bounding box center [731, 380] width 1462 height 761
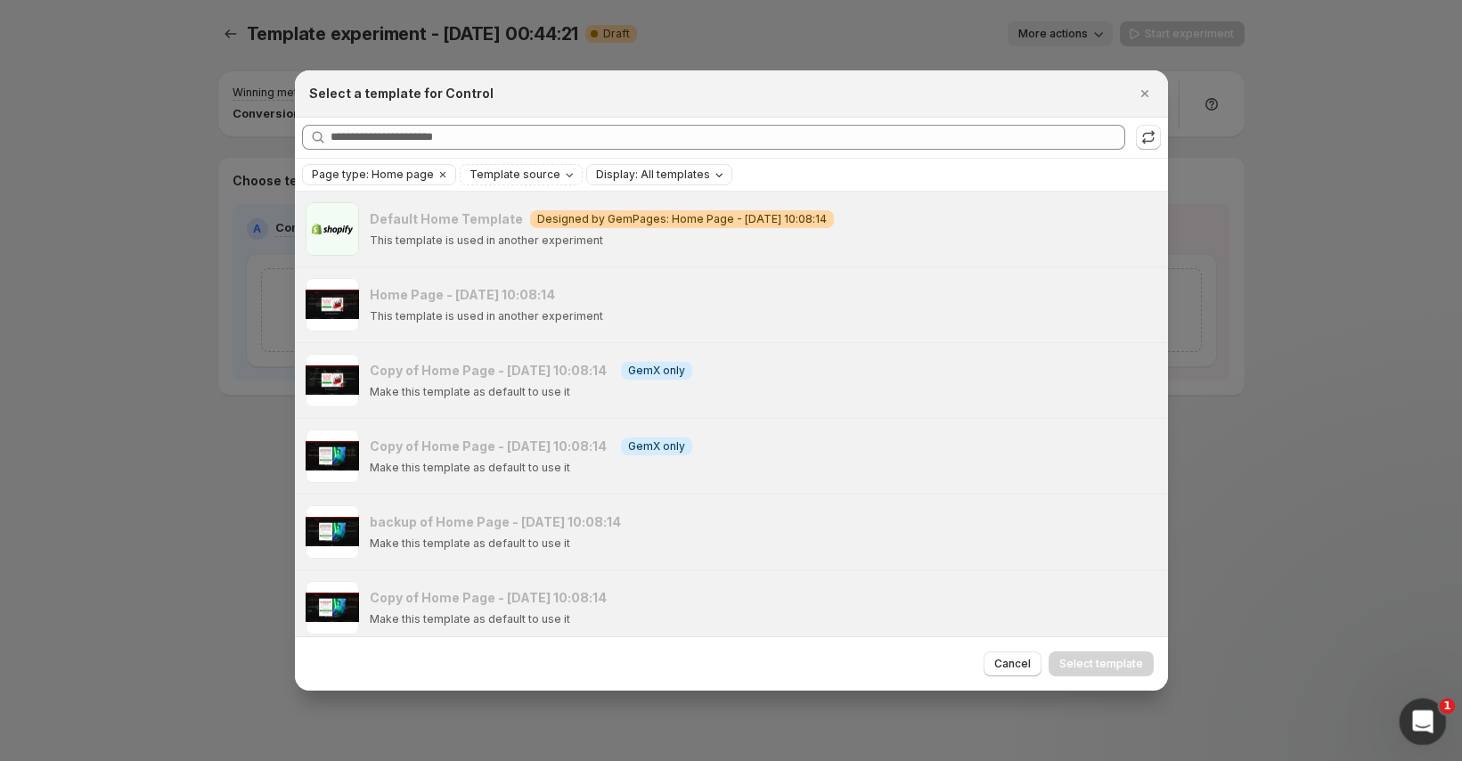
drag, startPoint x: 1412, startPoint y: 707, endPoint x: 2797, endPoint y: 1387, distance: 1543.5
click at [1411, 705] on div "Open Intercom Messenger" at bounding box center [1419, 718] width 59 height 59
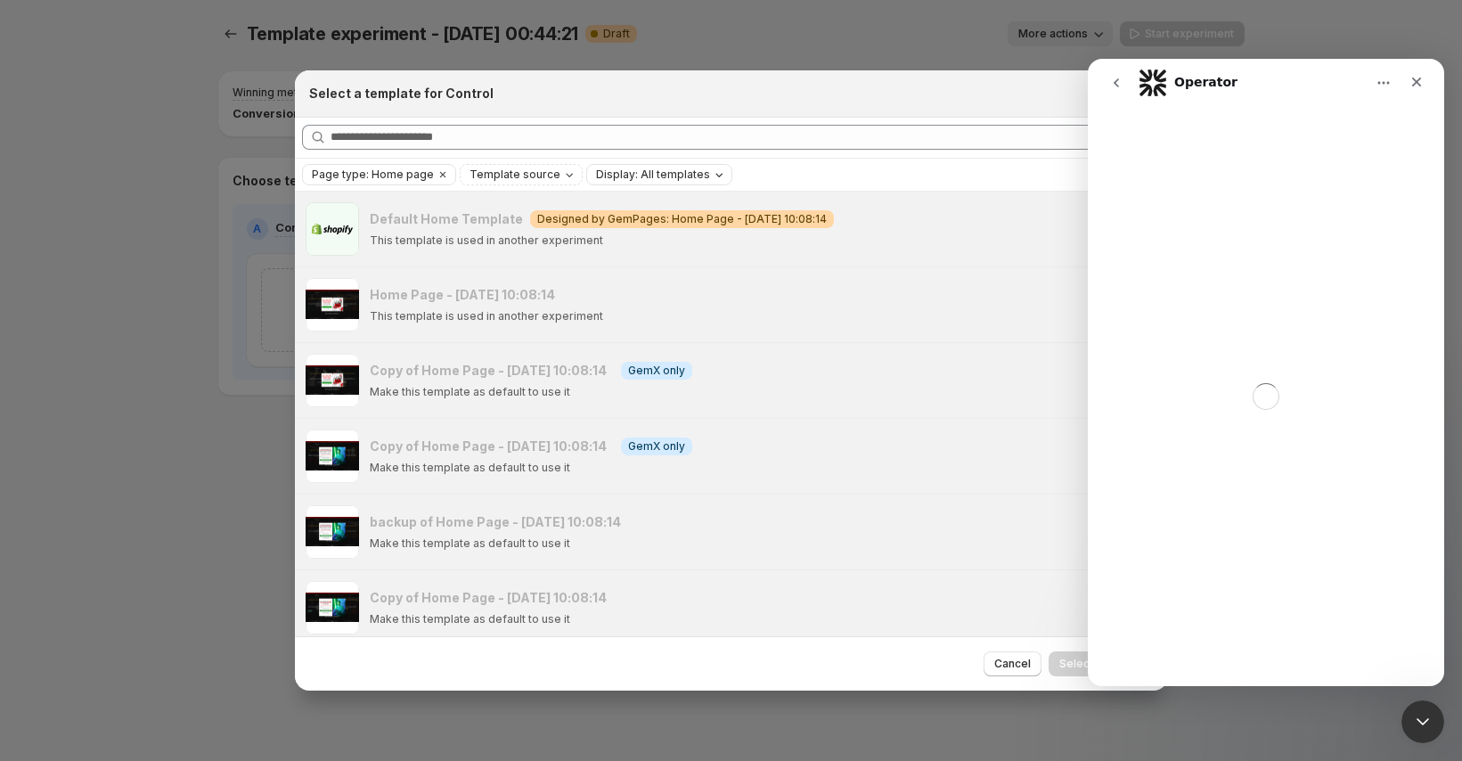
drag, startPoint x: 346, startPoint y: 108, endPoint x: 216, endPoint y: 80, distance: 132.9
click at [341, 108] on div "Select a template for Control" at bounding box center [731, 93] width 873 height 47
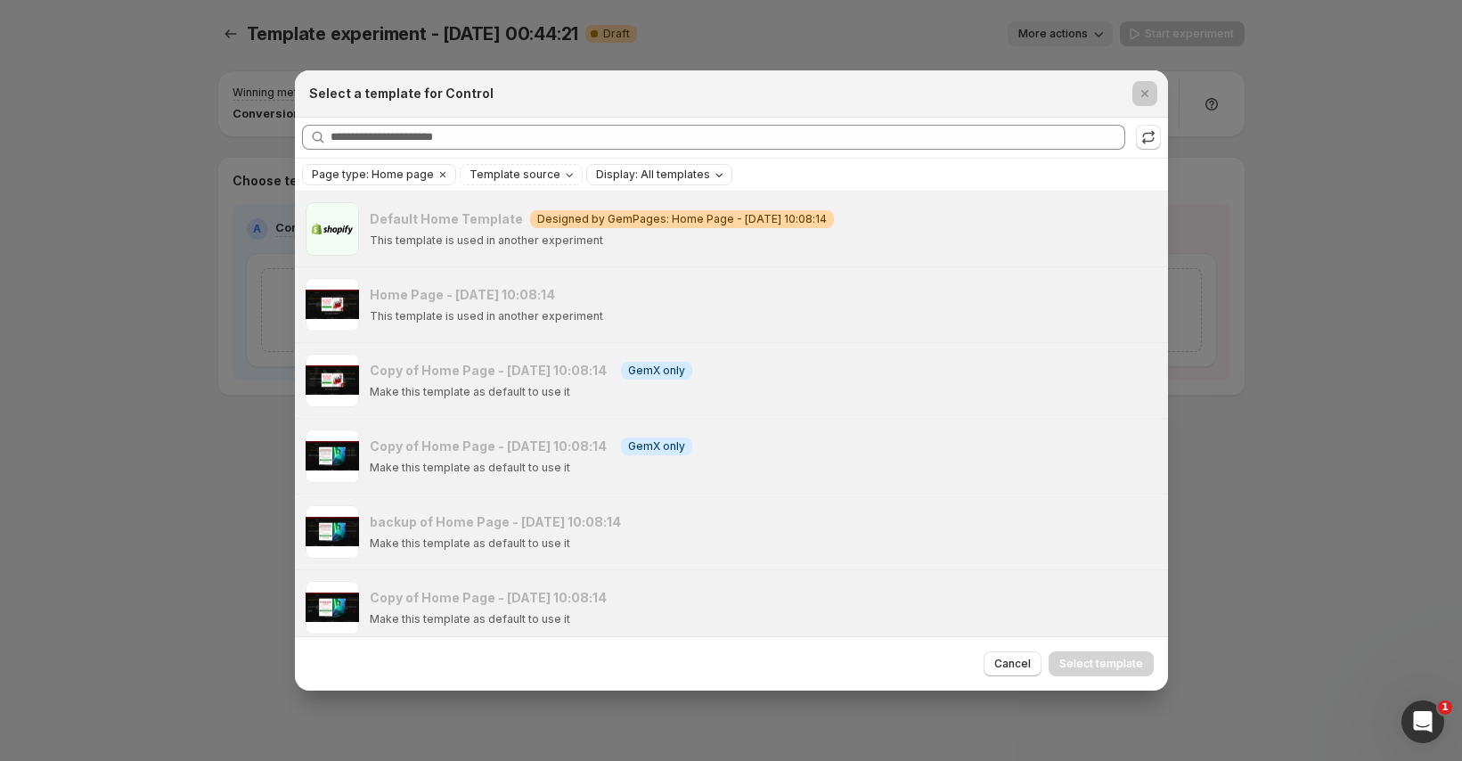
drag, startPoint x: 214, startPoint y: 77, endPoint x: 215, endPoint y: 34, distance: 42.8
click at [213, 75] on div at bounding box center [731, 380] width 1462 height 761
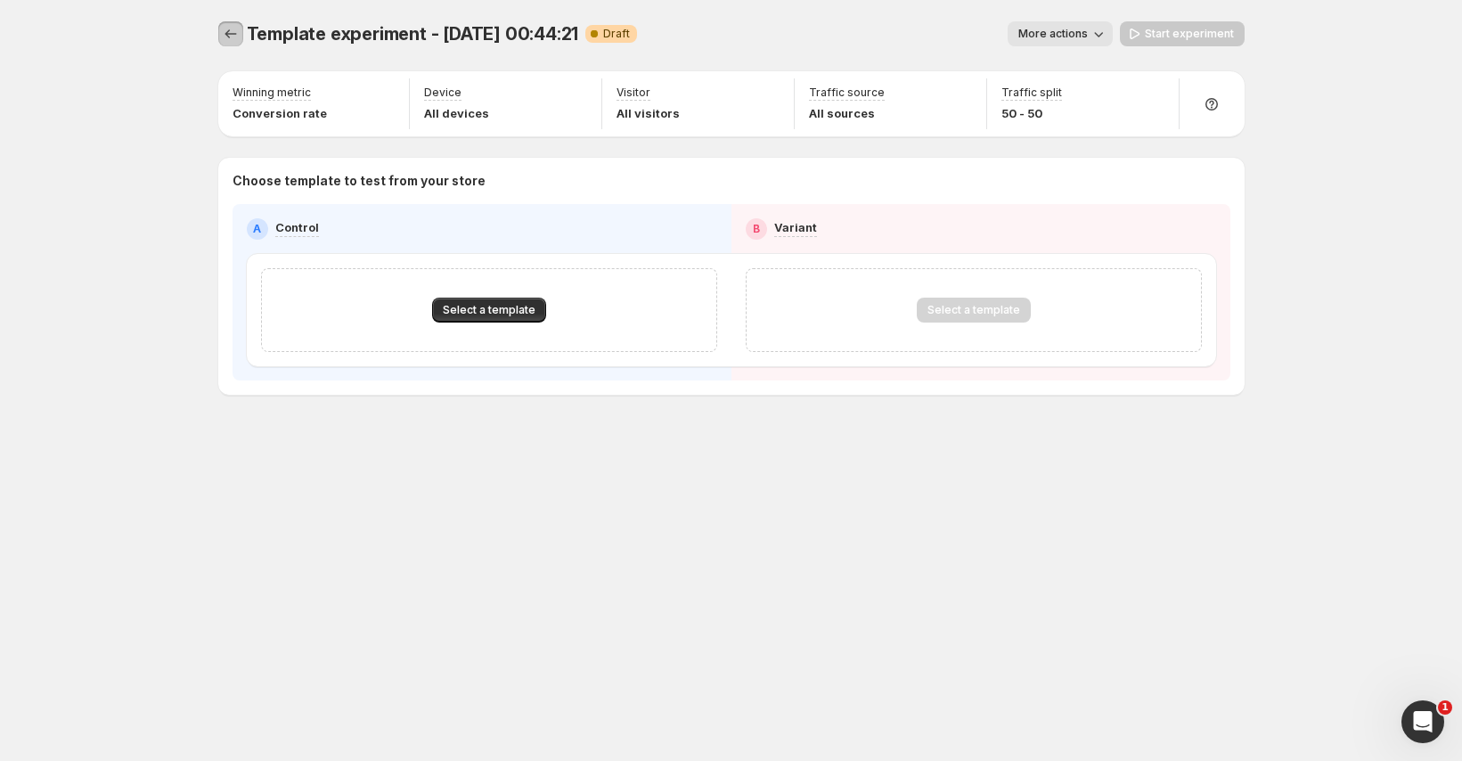
click at [218, 28] on button "Experiments" at bounding box center [230, 33] width 25 height 25
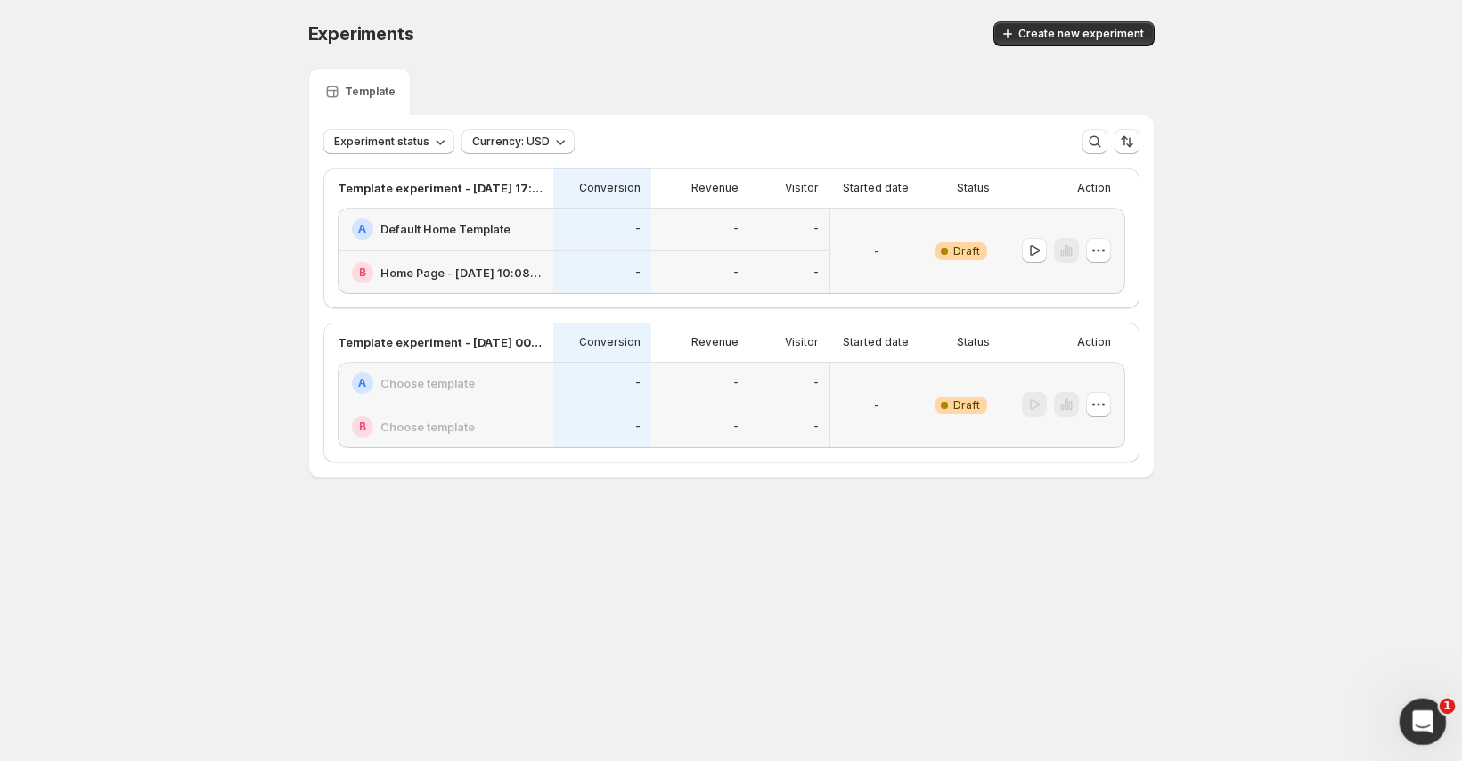
click at [1414, 719] on icon "Open Intercom Messenger" at bounding box center [1419, 718] width 29 height 29
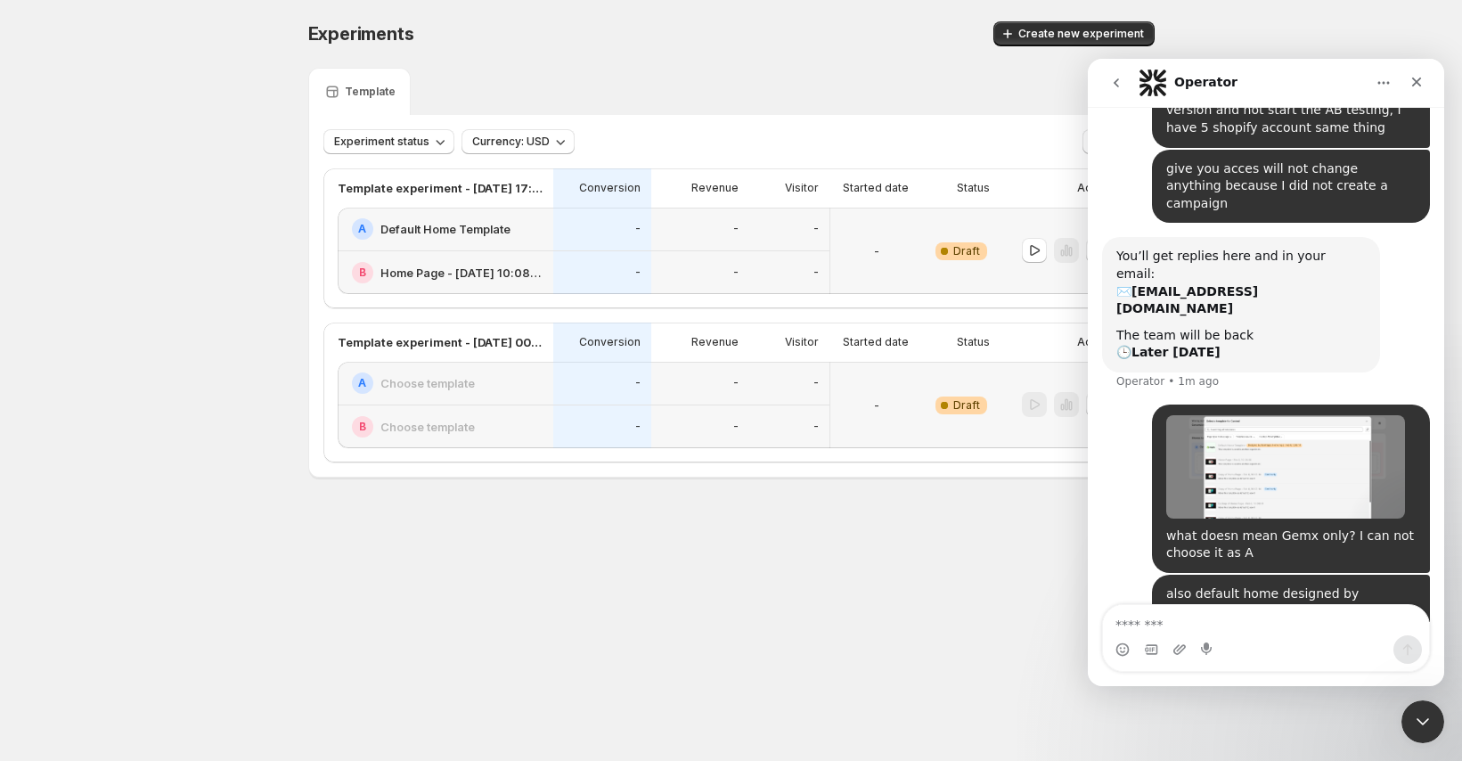
scroll to position [276, 0]
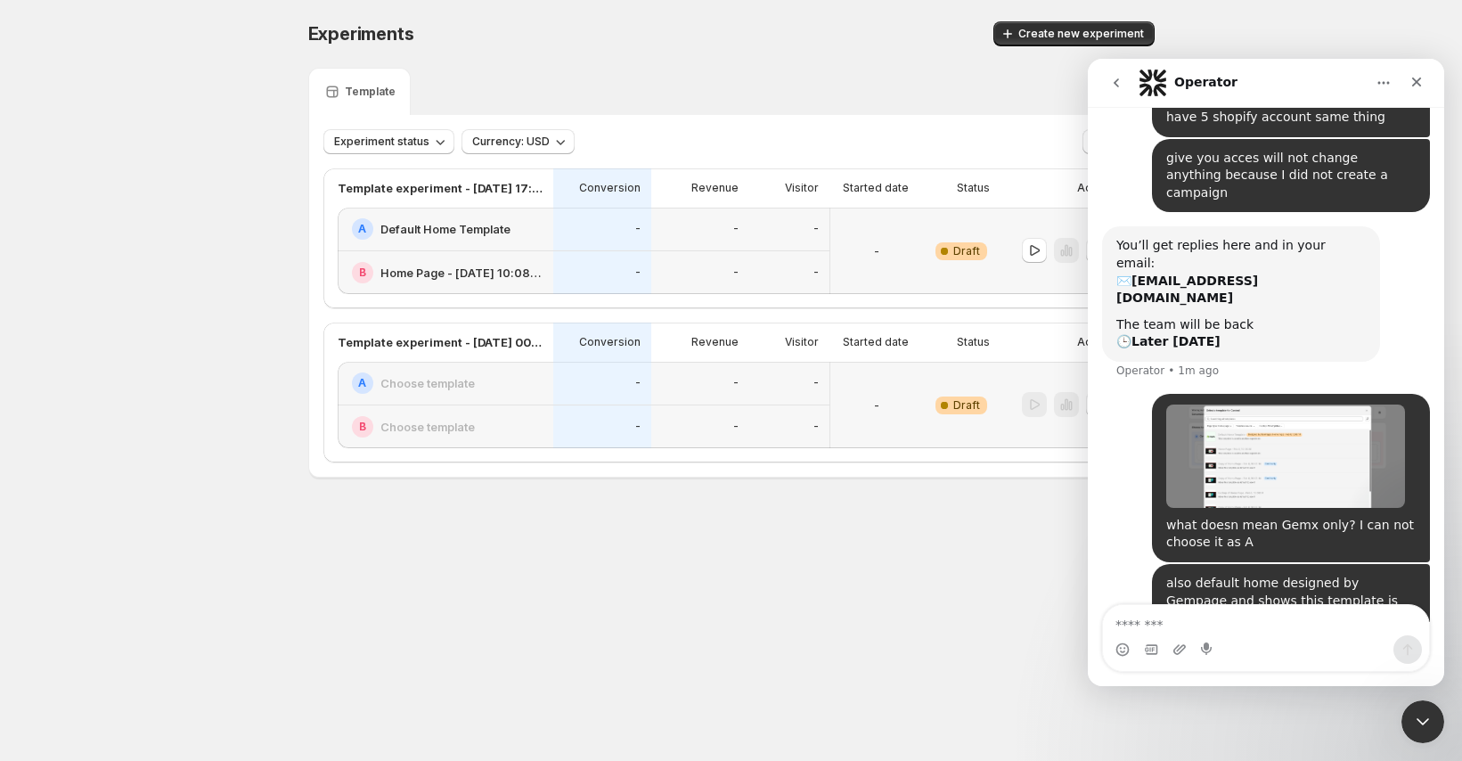
click at [1275, 564] on div "also default home designed by Gempage and shows this template is used in anothe…" at bounding box center [1291, 609] width 278 height 91
click at [1271, 574] on div "also default home designed by Gempage and shows this template is used in anothe…" at bounding box center [1290, 608] width 249 height 69
click at [1201, 625] on textarea "Message…" at bounding box center [1266, 620] width 326 height 30
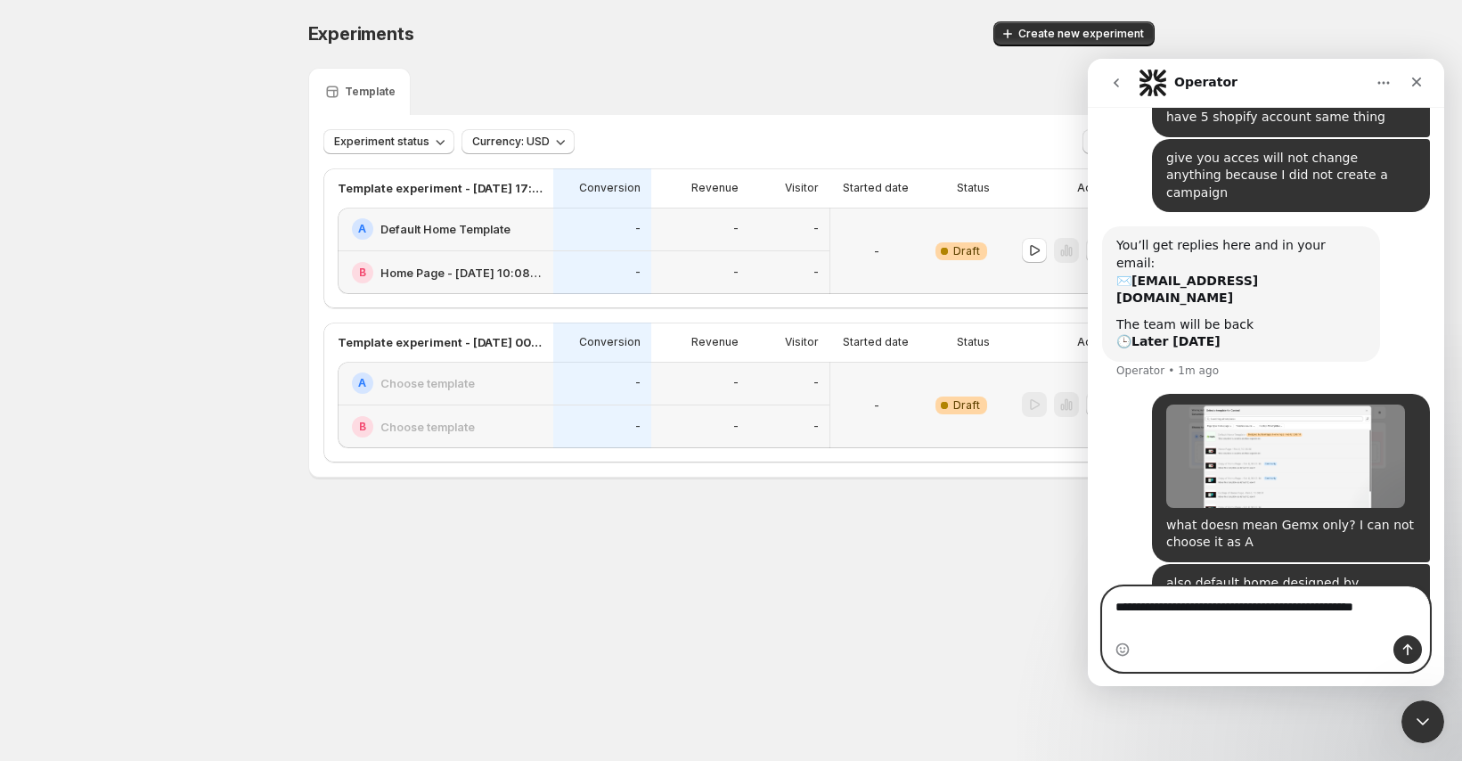
scroll to position [294, 0]
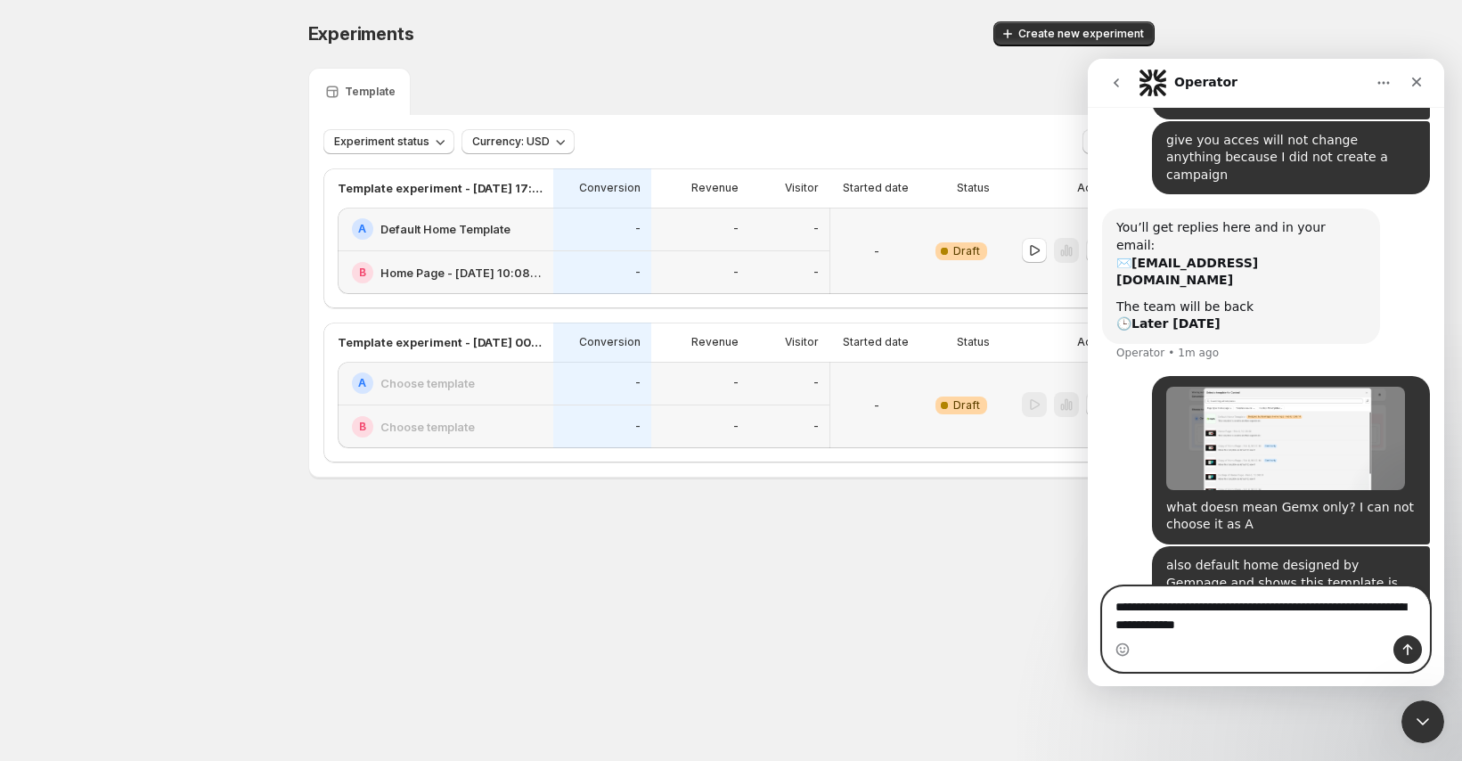
type textarea "**********"
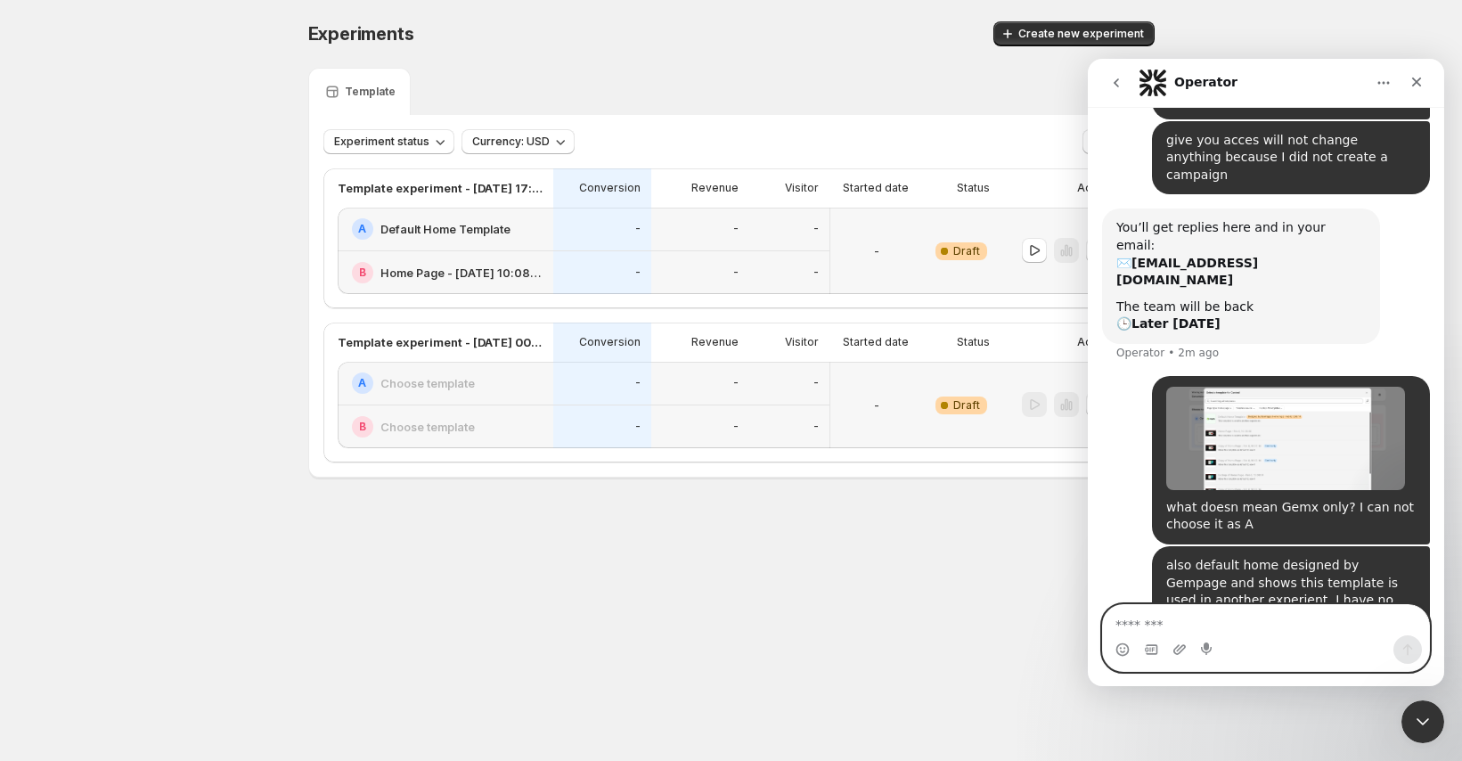
scroll to position [333, 0]
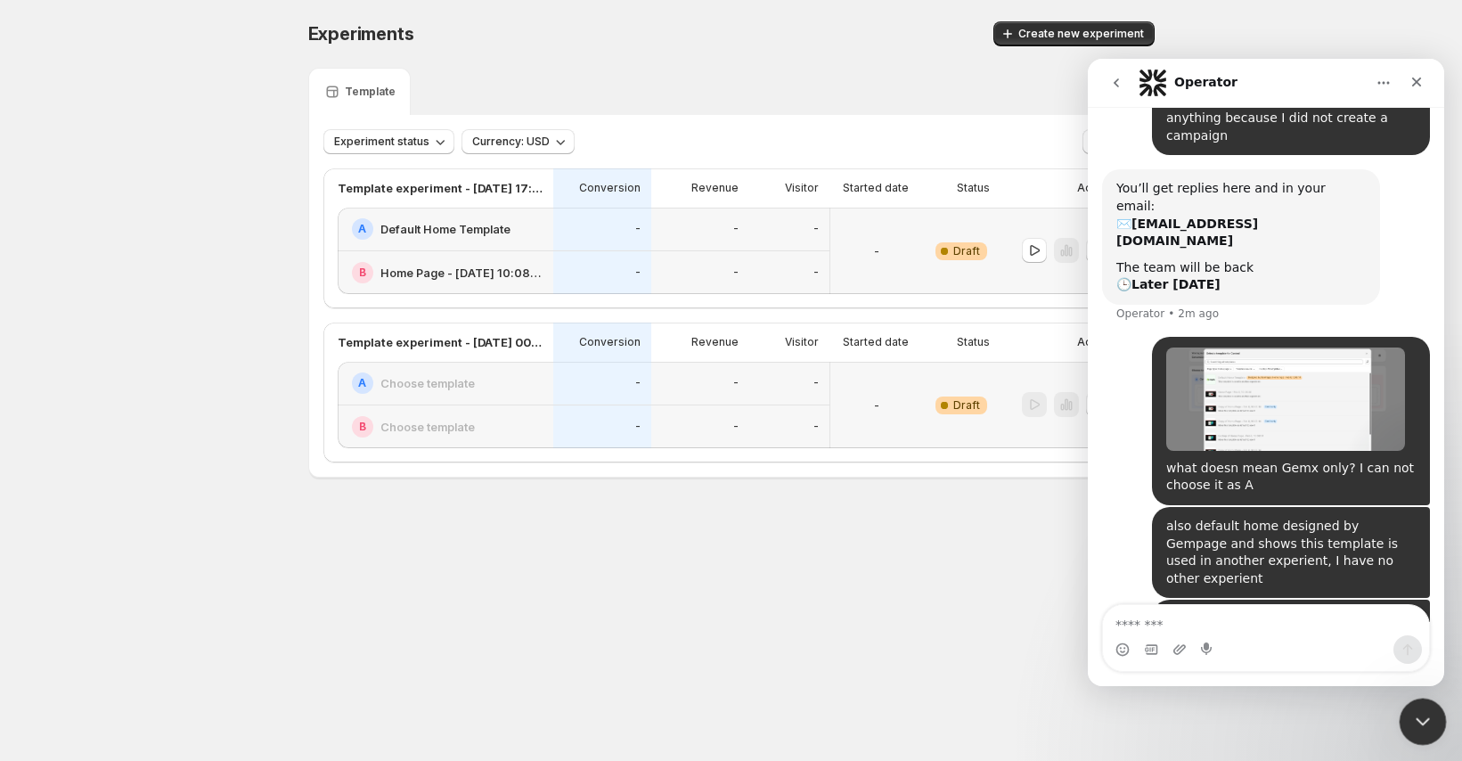
click at [1417, 721] on icon "Close Intercom Messenger" at bounding box center [1419, 718] width 21 height 21
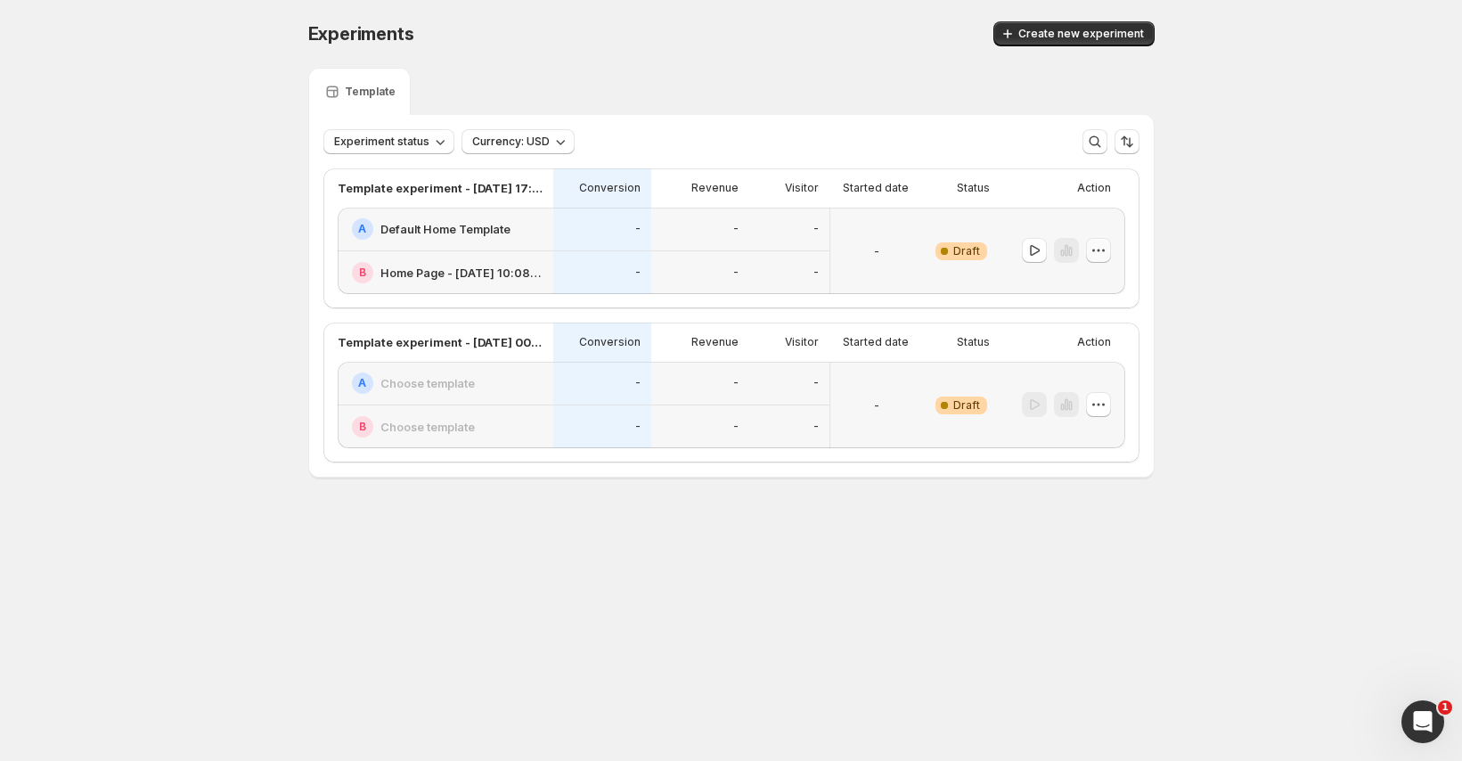
click at [1105, 246] on icon "button" at bounding box center [1098, 250] width 18 height 18
click at [1071, 291] on span "Edit" at bounding box center [1076, 287] width 20 height 14
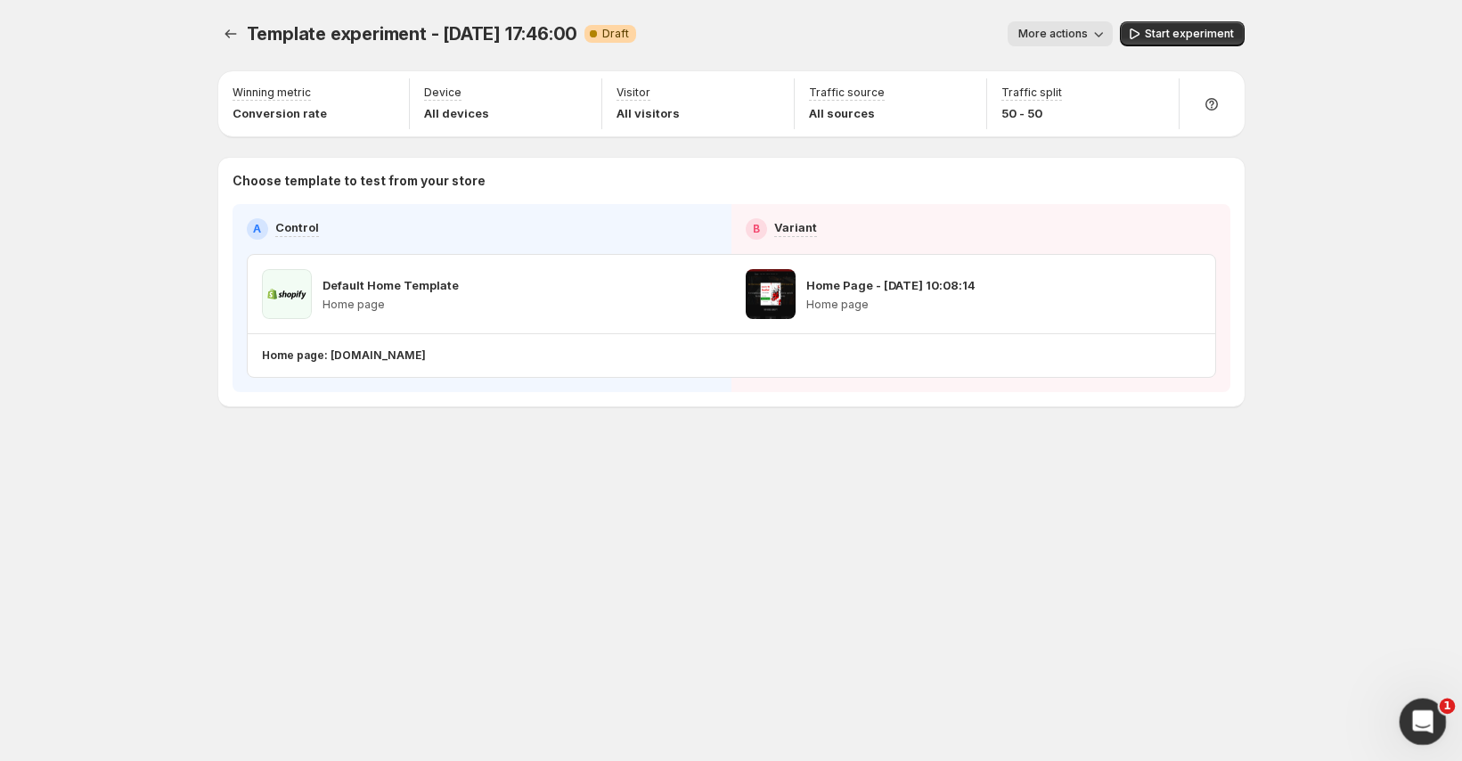
click at [1415, 731] on div "Open Intercom Messenger" at bounding box center [1419, 718] width 59 height 59
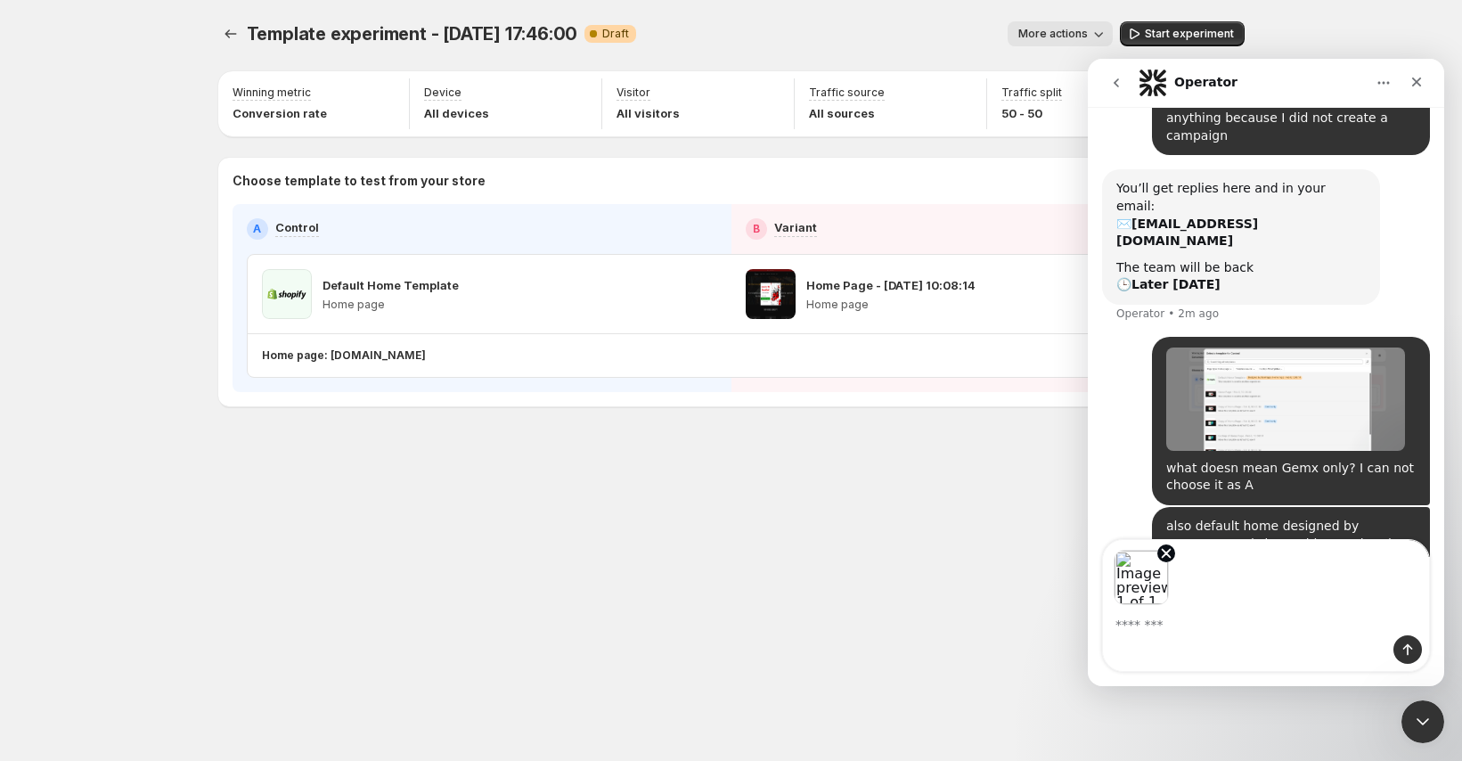
scroll to position [398, 0]
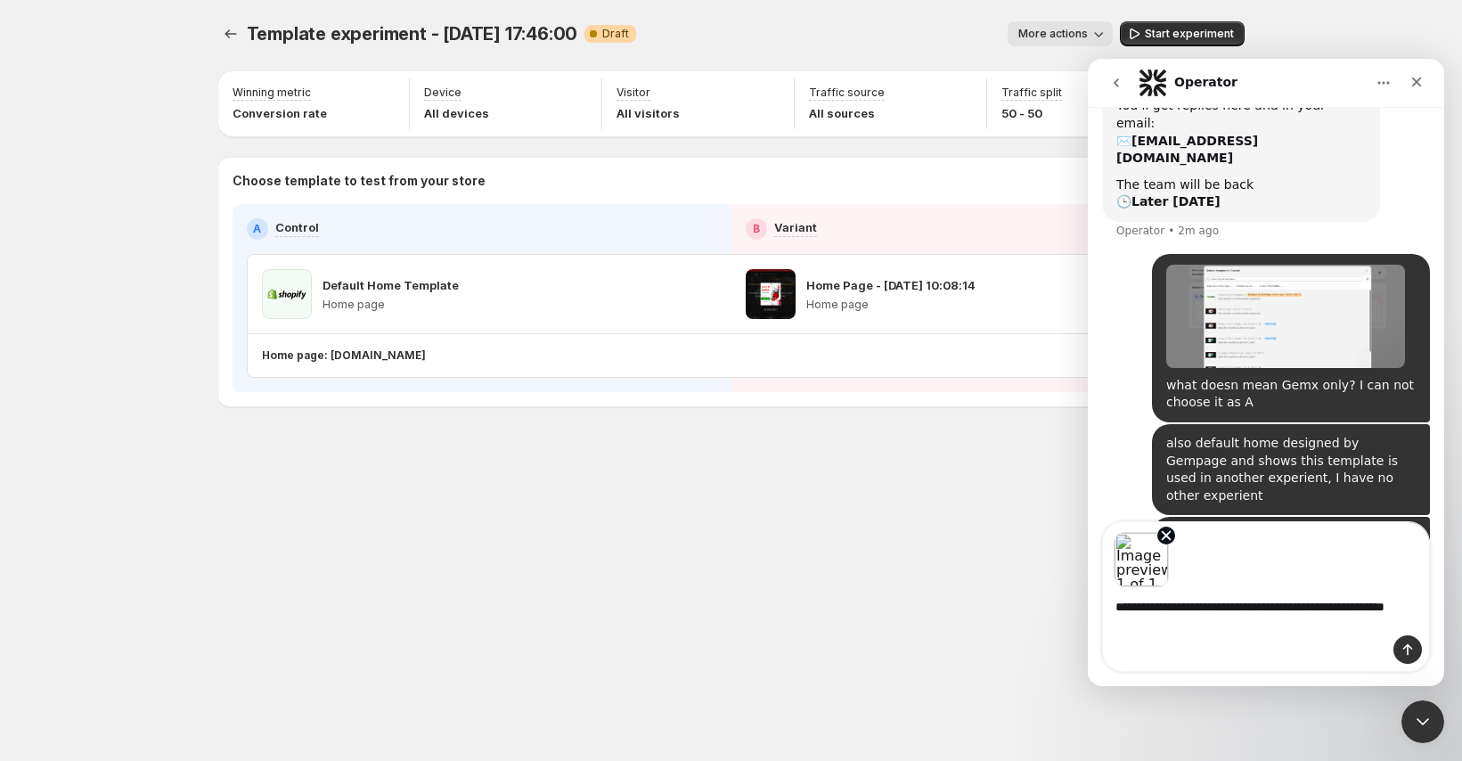
type textarea "**********"
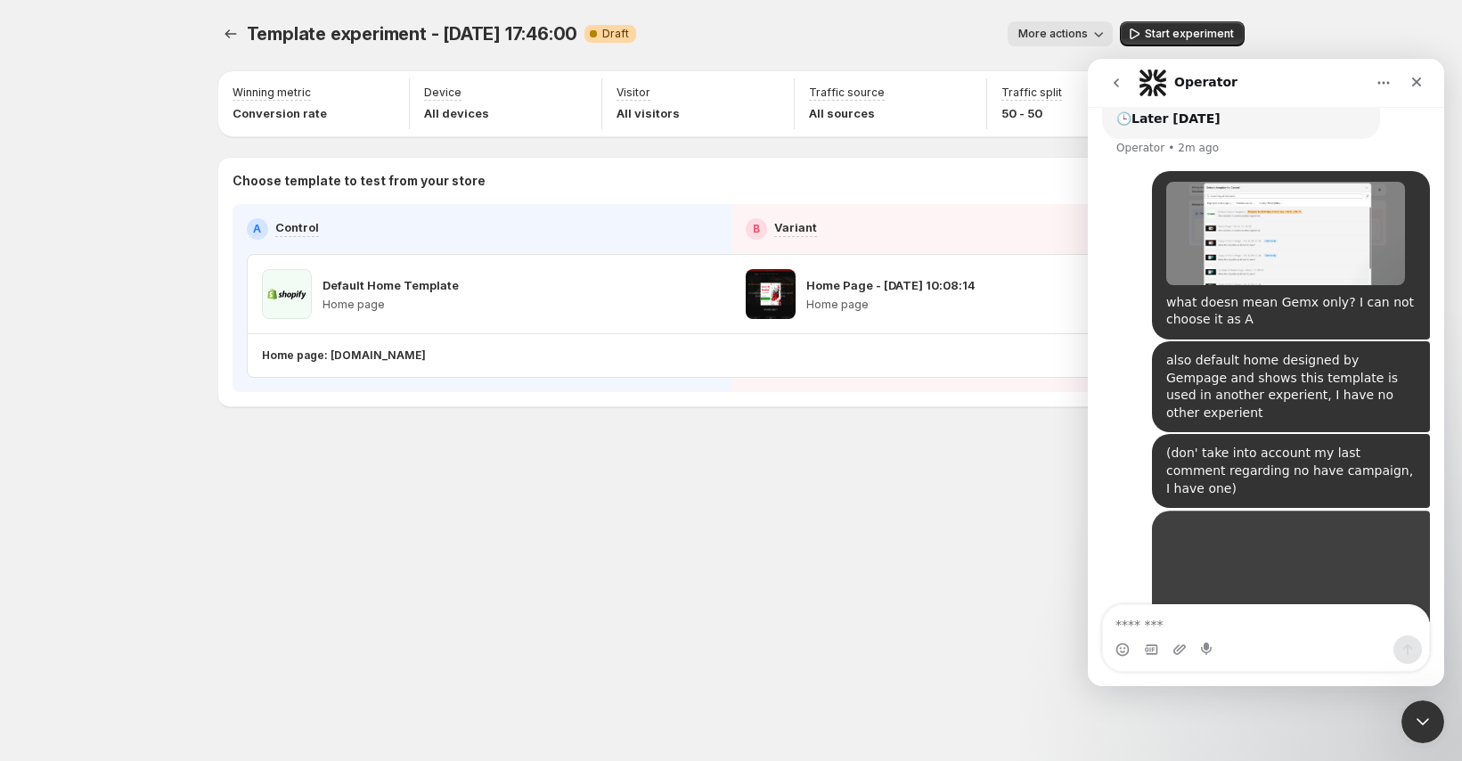
scroll to position [501, 0]
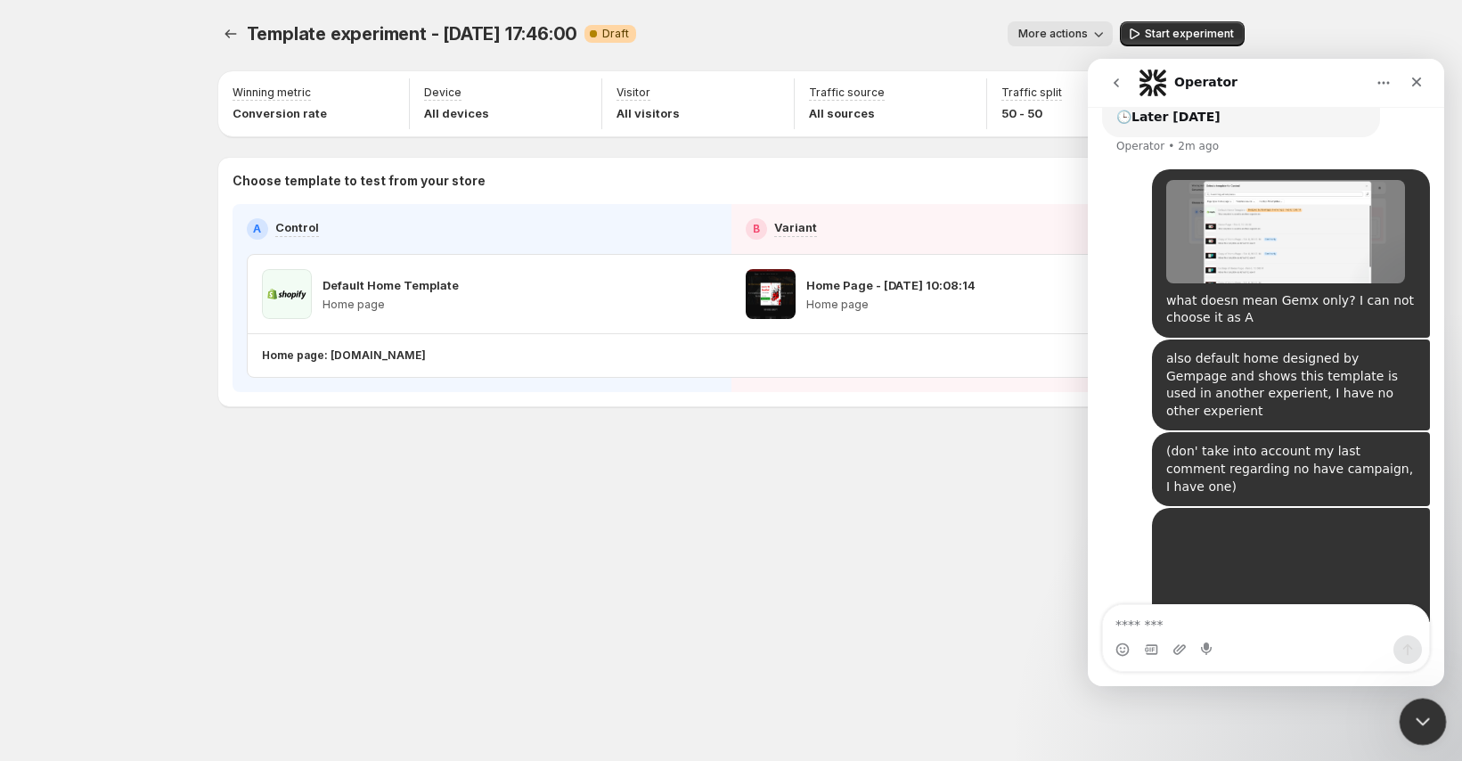
drag, startPoint x: 1410, startPoint y: 714, endPoint x: 2767, endPoint y: 1380, distance: 1512.0
click at [1409, 713] on icon "Close Intercom Messenger" at bounding box center [1419, 718] width 21 height 21
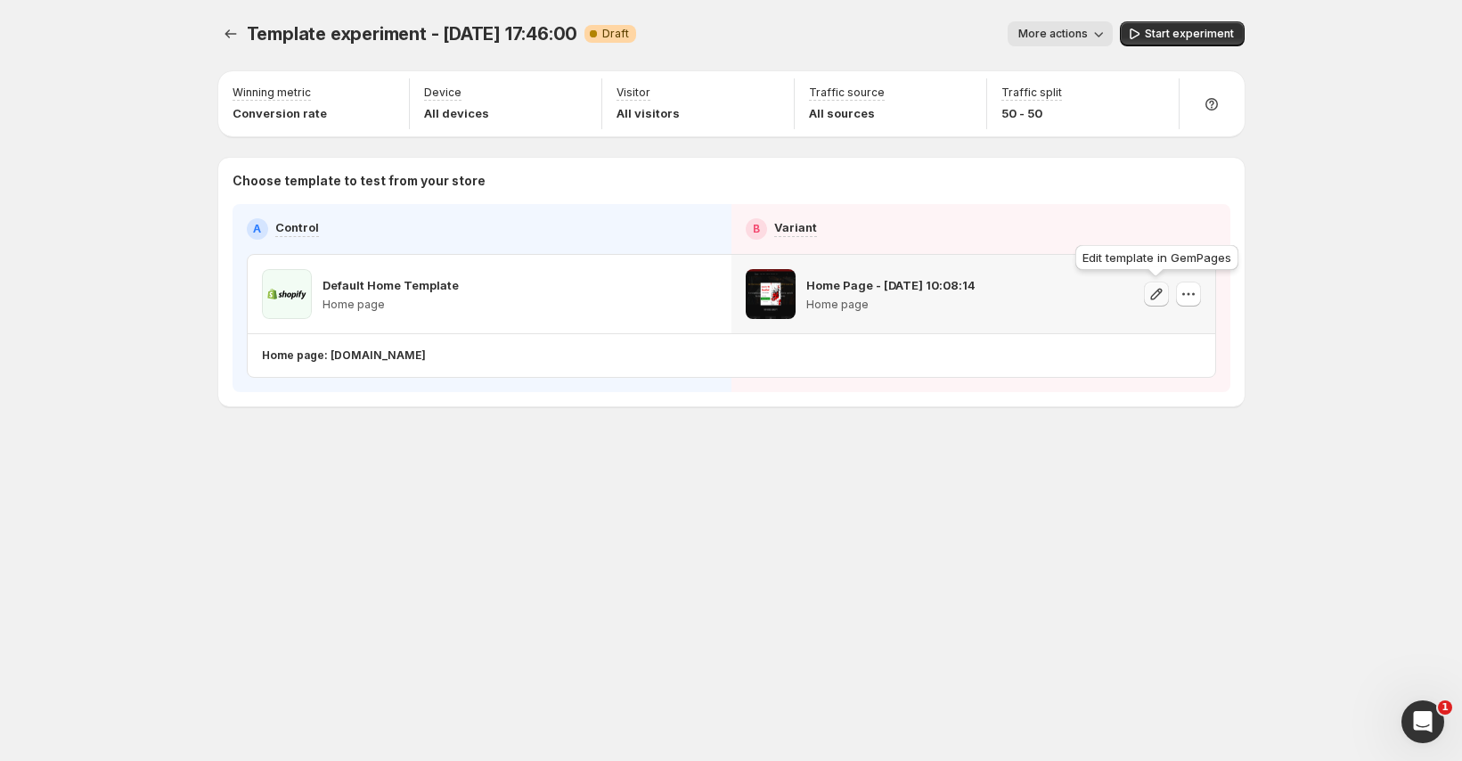
click at [1154, 289] on icon "button" at bounding box center [1156, 294] width 18 height 18
click at [1185, 299] on icon "button" at bounding box center [1188, 294] width 18 height 18
click at [1150, 290] on icon "button" at bounding box center [1156, 294] width 18 height 18
